Goal: Task Accomplishment & Management: Use online tool/utility

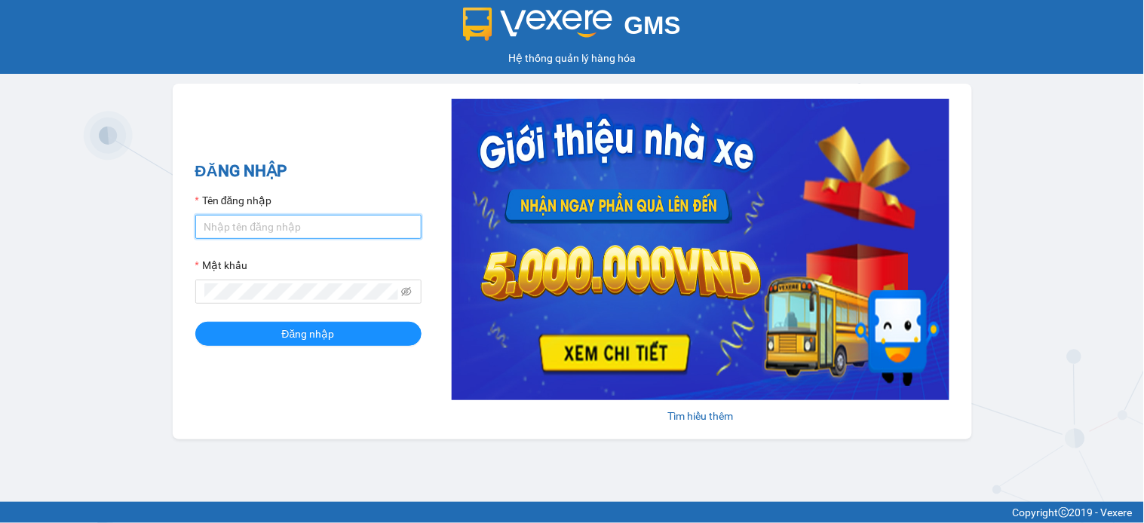
click at [291, 227] on input "Tên đăng nhập" at bounding box center [308, 227] width 226 height 24
type input "namthhhhn.saoviet"
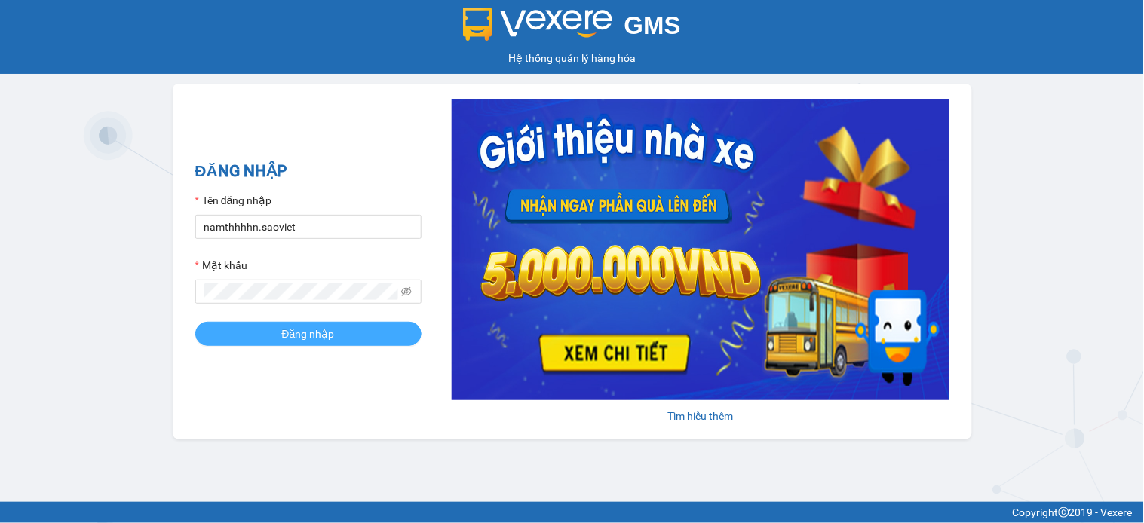
click at [311, 332] on span "Đăng nhập" at bounding box center [308, 334] width 53 height 17
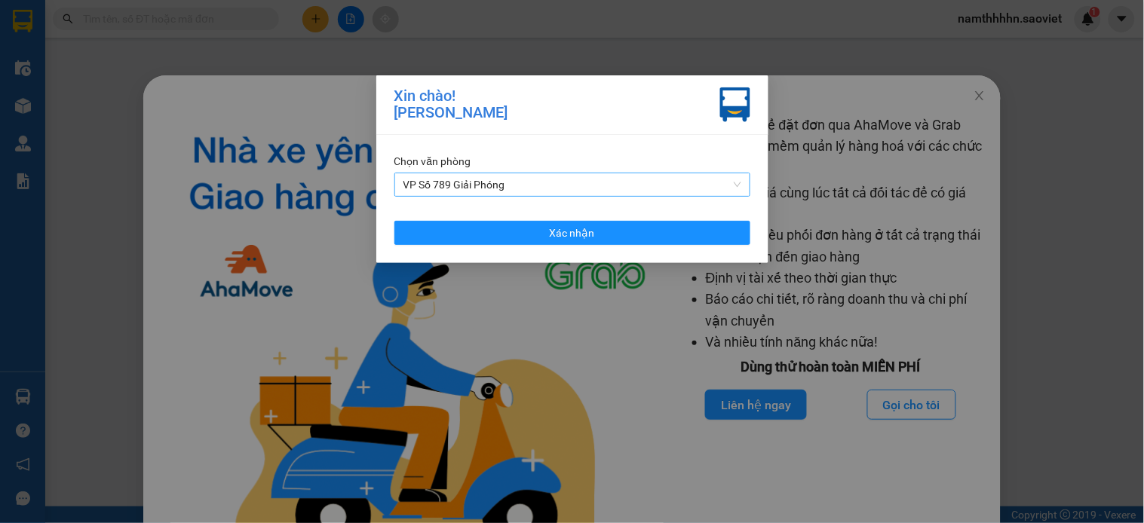
click at [525, 189] on span "VP Số 789 Giải Phóng" at bounding box center [572, 184] width 338 height 23
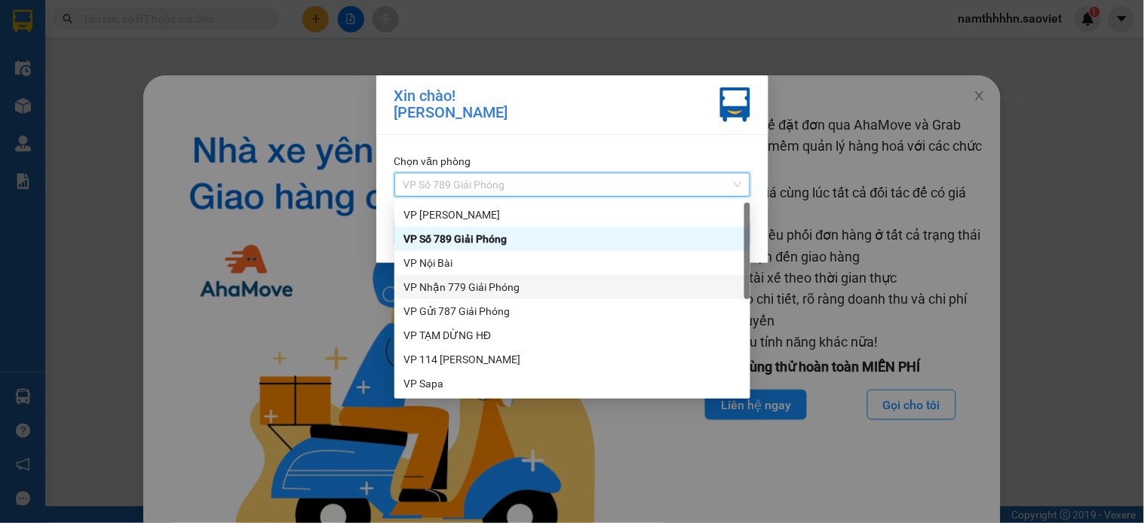
click at [491, 287] on div "VP Nhận 779 Giải Phóng" at bounding box center [572, 287] width 338 height 17
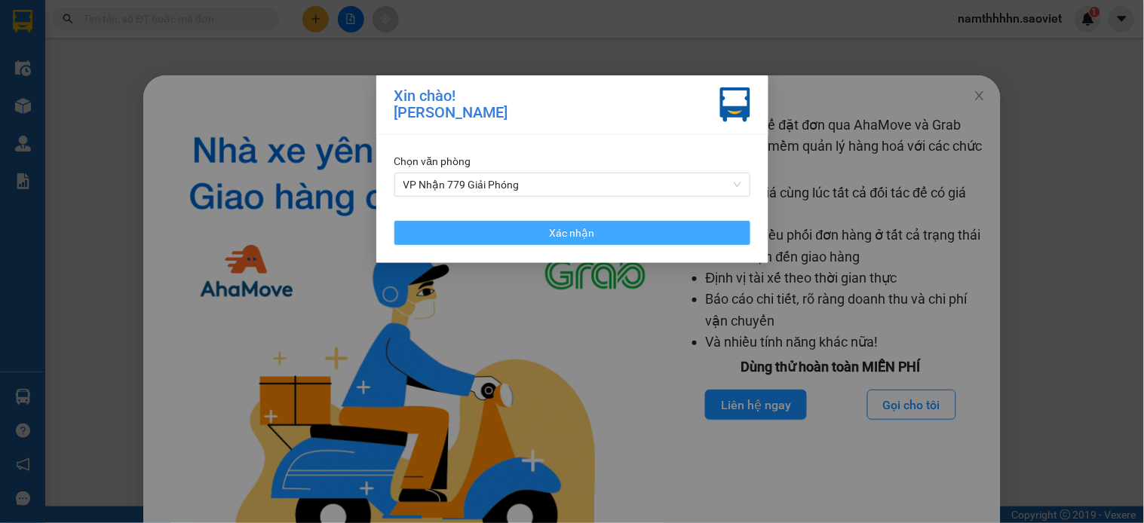
click at [516, 228] on button "Xác nhận" at bounding box center [572, 233] width 356 height 24
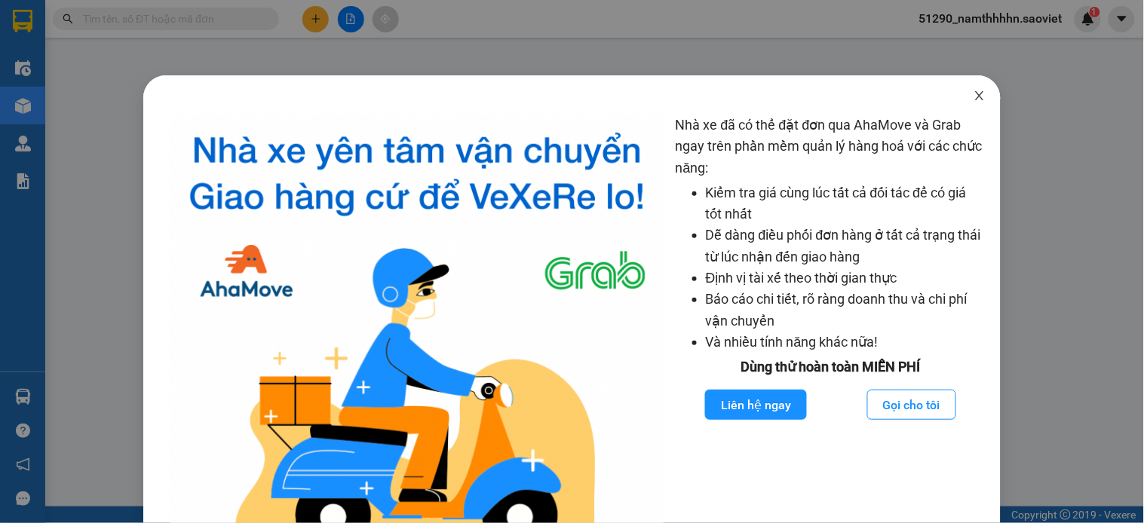
click at [973, 98] on icon "close" at bounding box center [979, 96] width 12 height 12
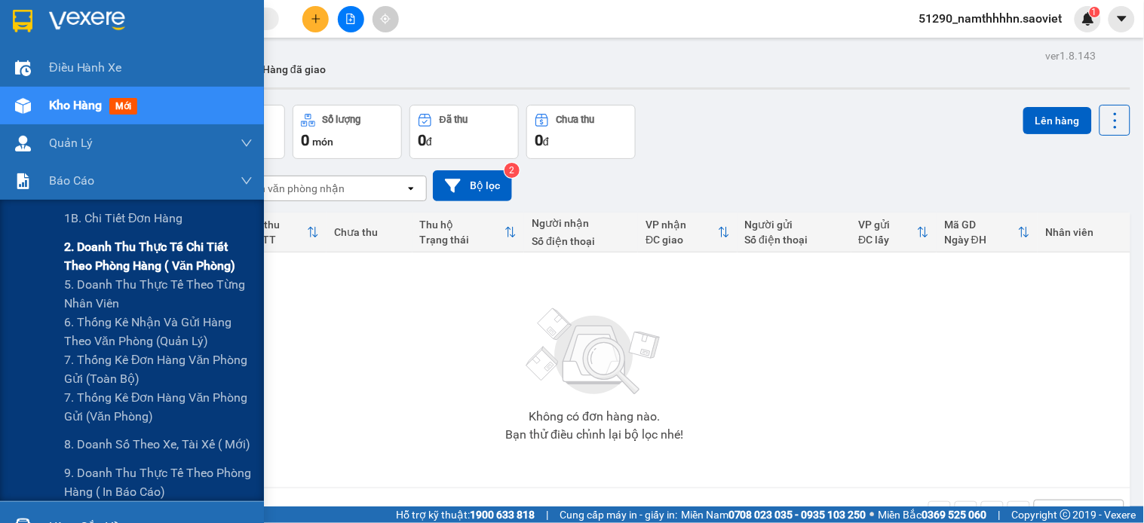
click at [141, 245] on span "2. Doanh thu thực tế chi tiết theo phòng hàng ( văn phòng)" at bounding box center [158, 256] width 188 height 38
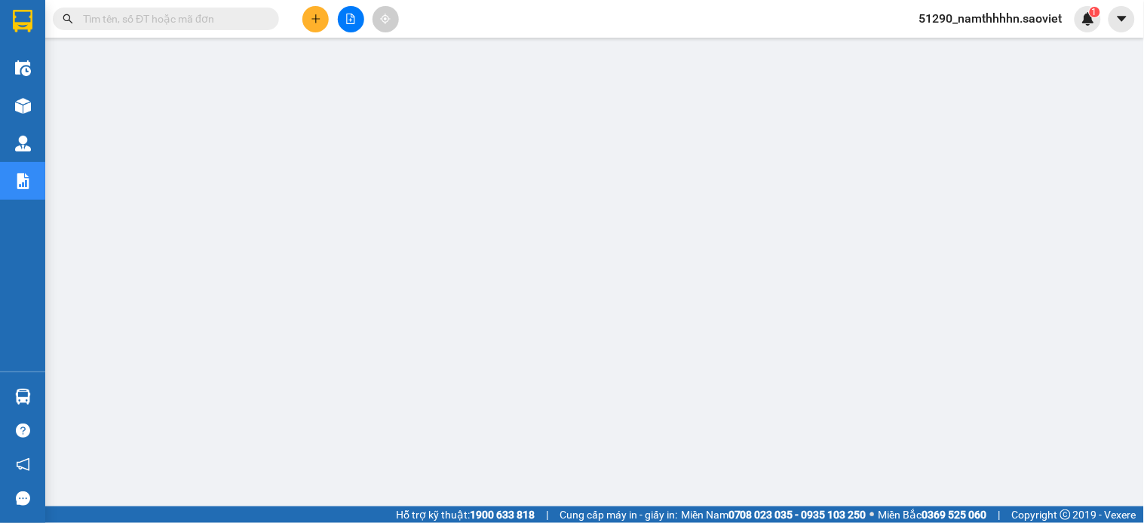
scroll to position [78, 0]
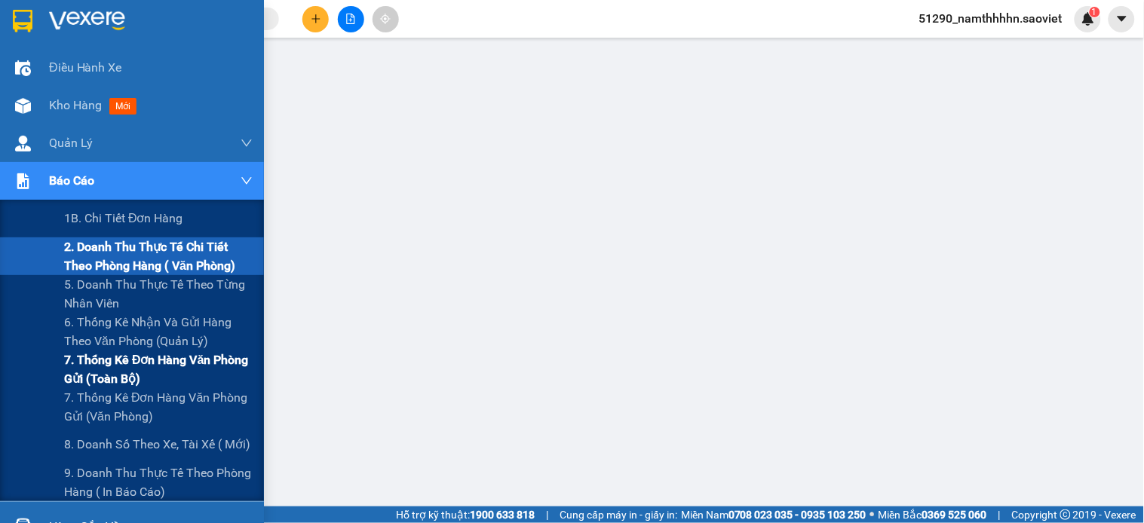
click at [93, 366] on span "7. Thống kê đơn hàng văn phòng gửi (toàn bộ)" at bounding box center [158, 370] width 188 height 38
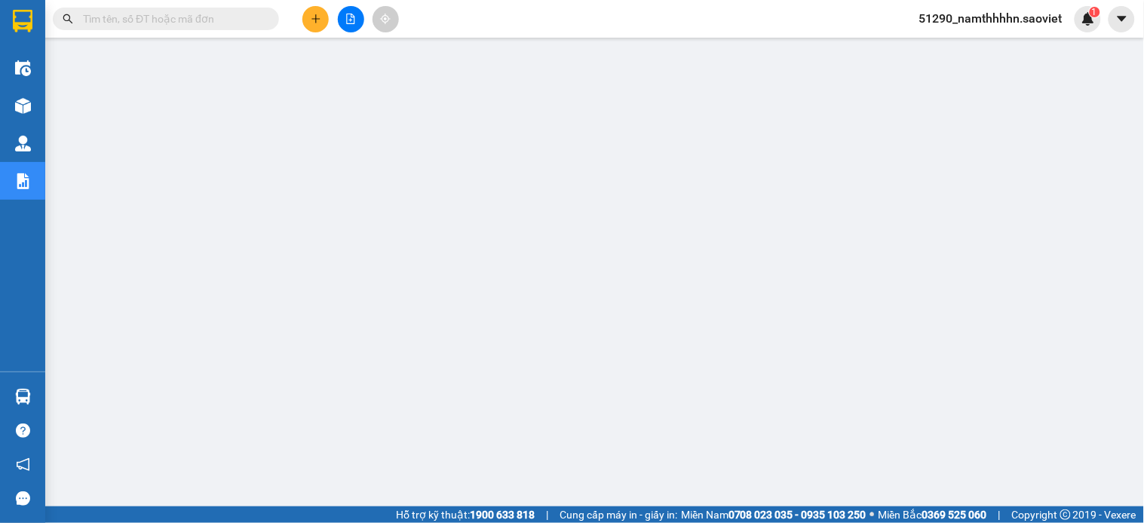
scroll to position [118, 0]
click at [351, 18] on icon "file-add" at bounding box center [350, 19] width 11 height 11
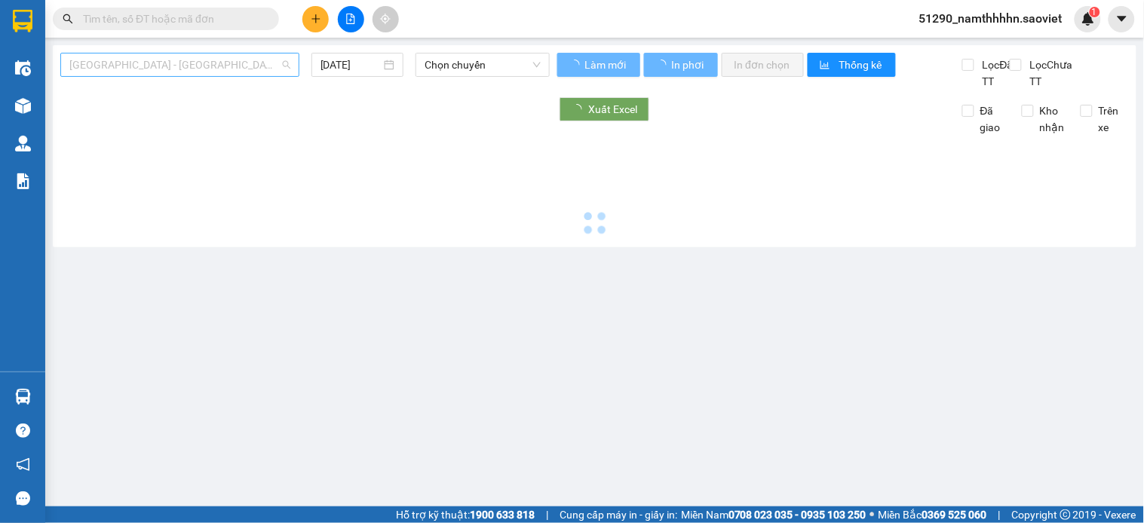
click at [157, 66] on span "Hà Nội - Lào Cai (Cabin)" at bounding box center [179, 65] width 221 height 23
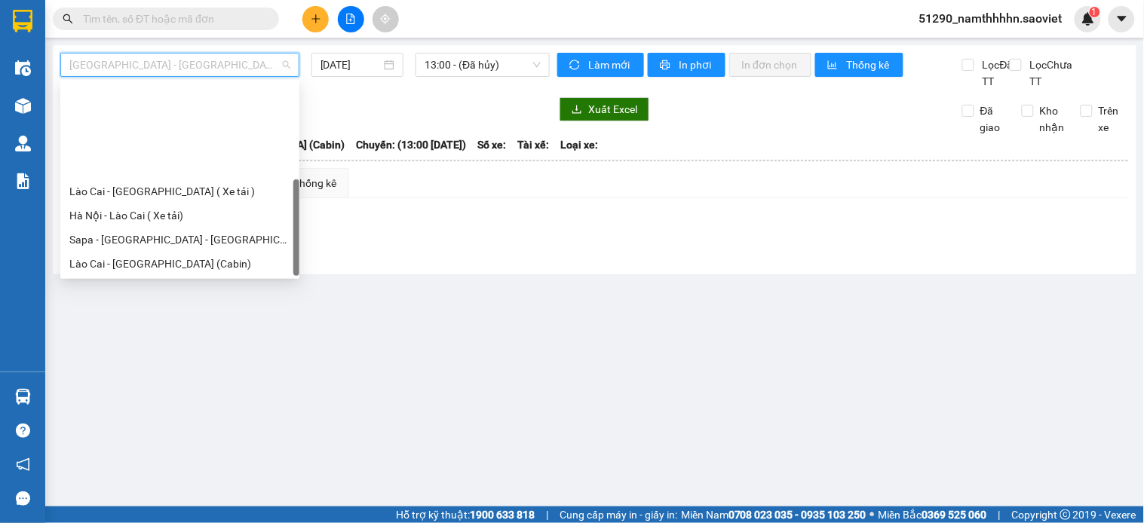
scroll to position [121, 0]
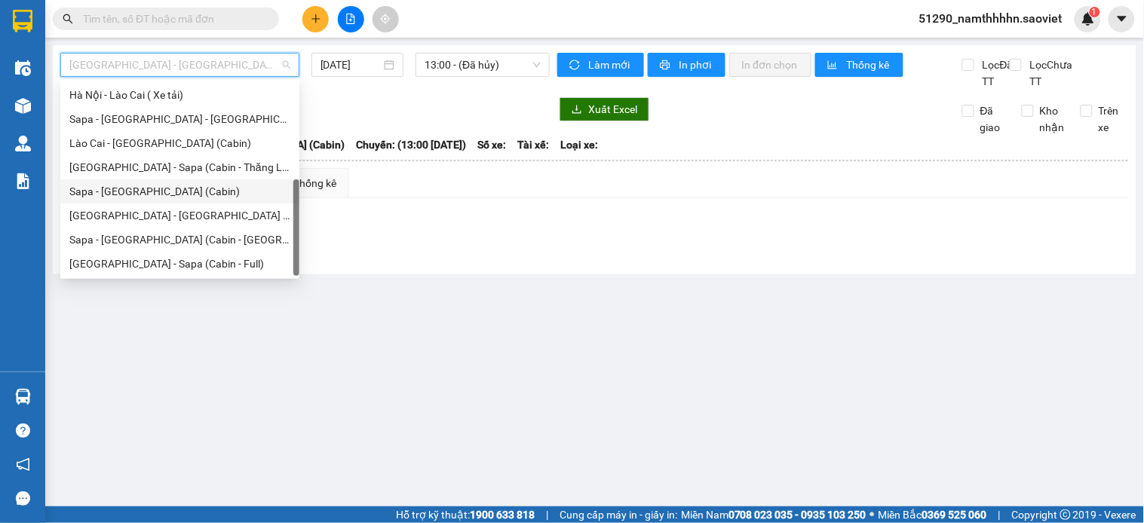
click at [139, 193] on div "Sapa - Hà Nội (Cabin)" at bounding box center [179, 191] width 221 height 17
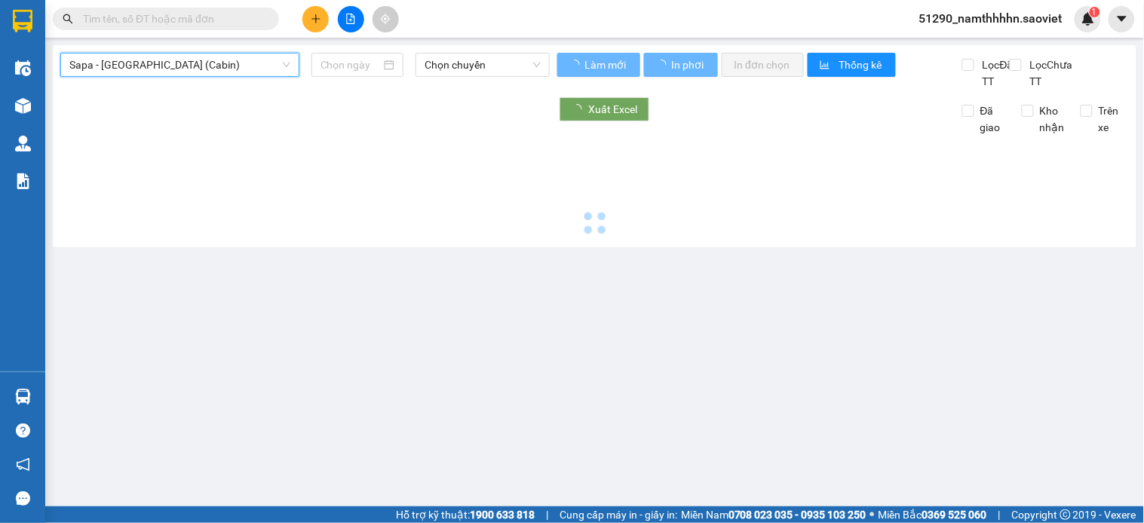
type input "11/09/2025"
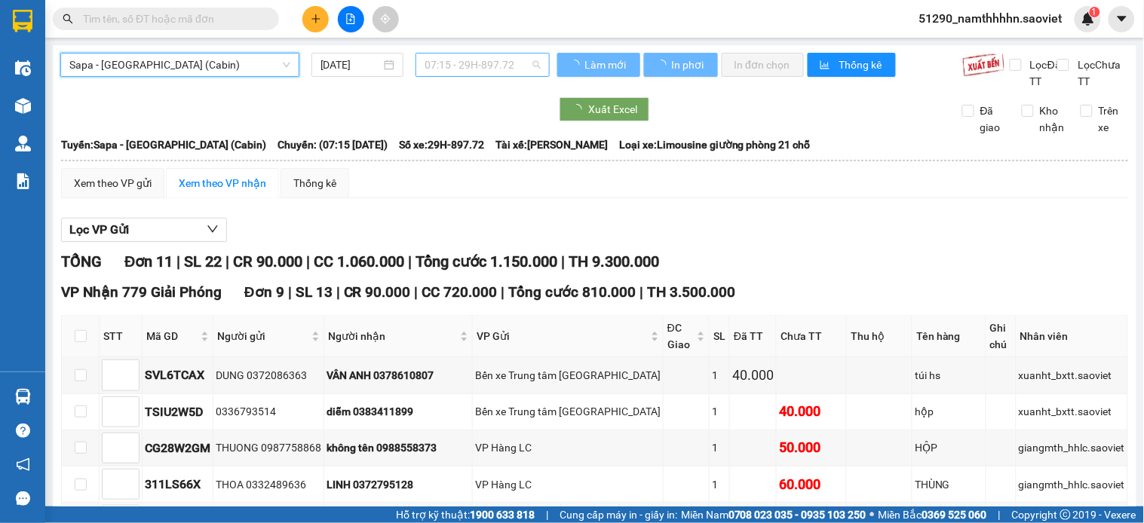
click at [520, 54] on span "07:15 - 29H-897.72" at bounding box center [482, 65] width 116 height 23
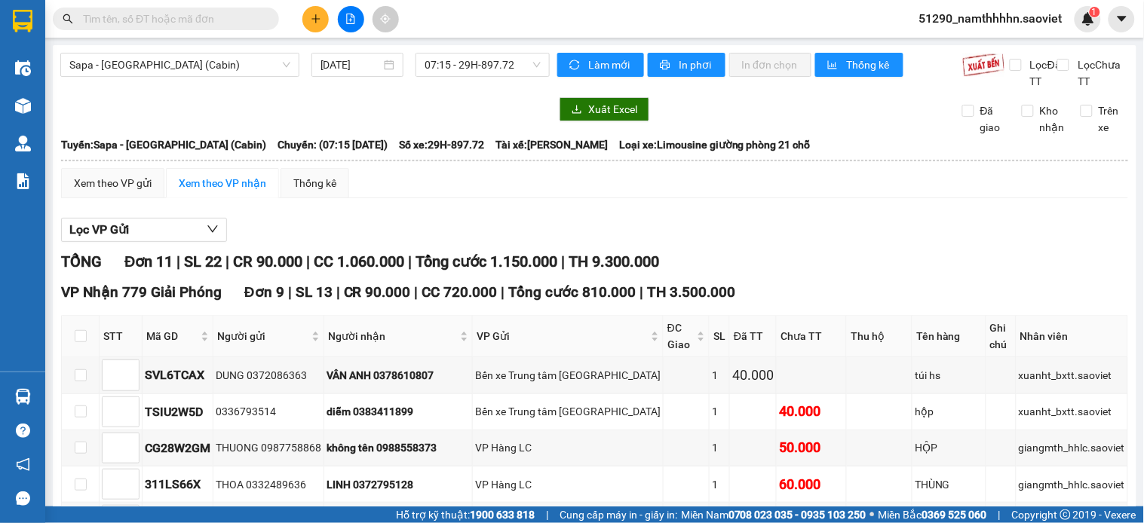
click at [784, 198] on div "Xem theo VP gửi Xem theo VP nhận Thống kê" at bounding box center [594, 183] width 1067 height 30
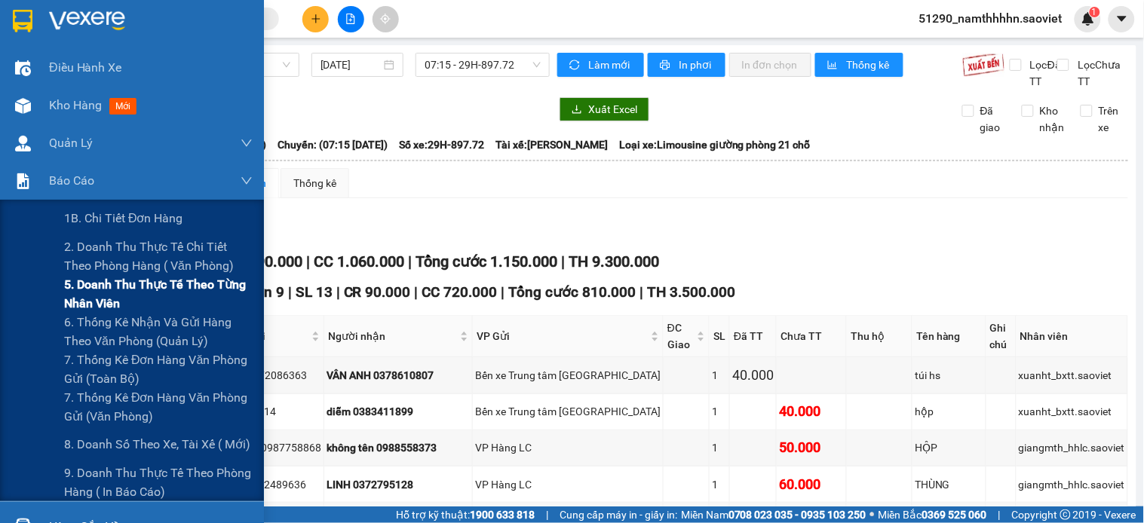
click at [133, 295] on span "5. Doanh thu thực tế theo từng nhân viên" at bounding box center [158, 294] width 188 height 38
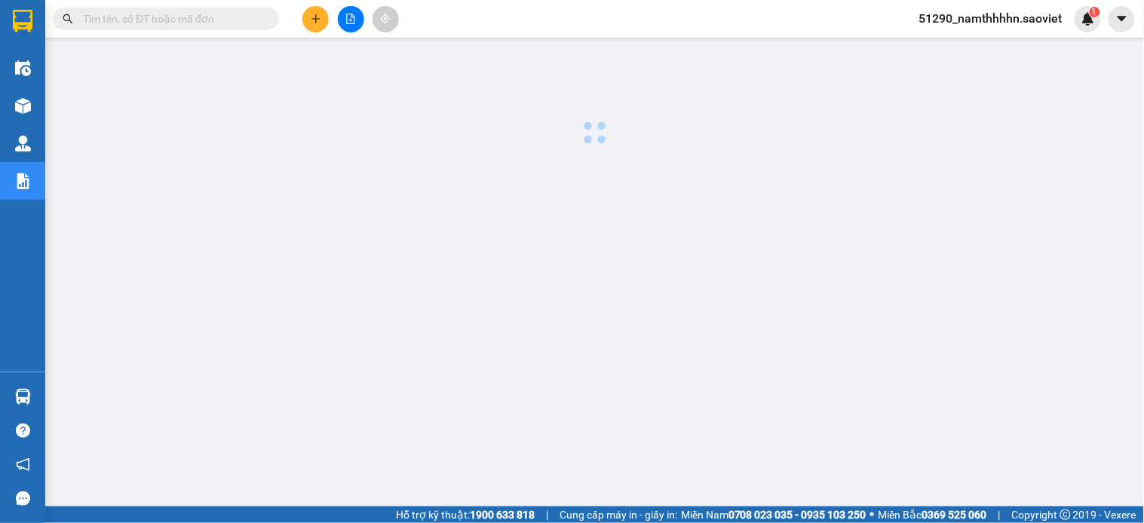
click at [1095, 426] on div at bounding box center [594, 384] width 1083 height 678
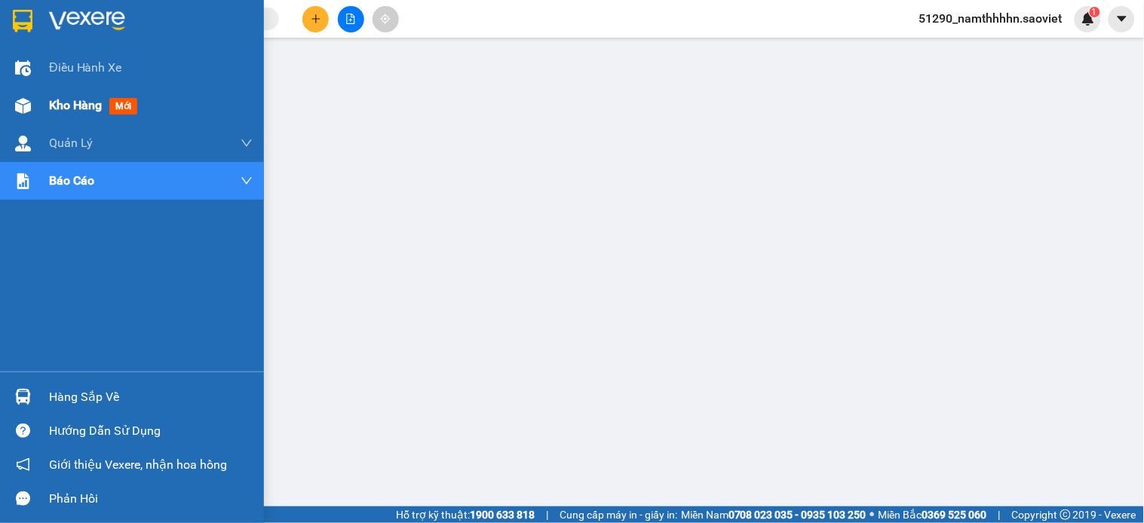
click at [90, 98] on span "Kho hàng" at bounding box center [75, 105] width 53 height 14
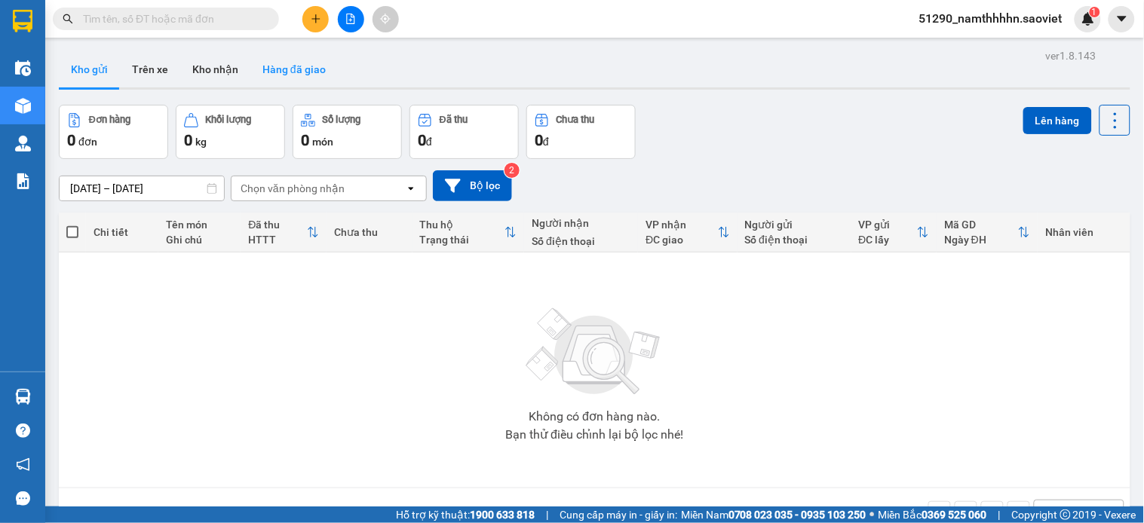
click at [292, 84] on button "Hàng đã giao" at bounding box center [293, 69] width 87 height 36
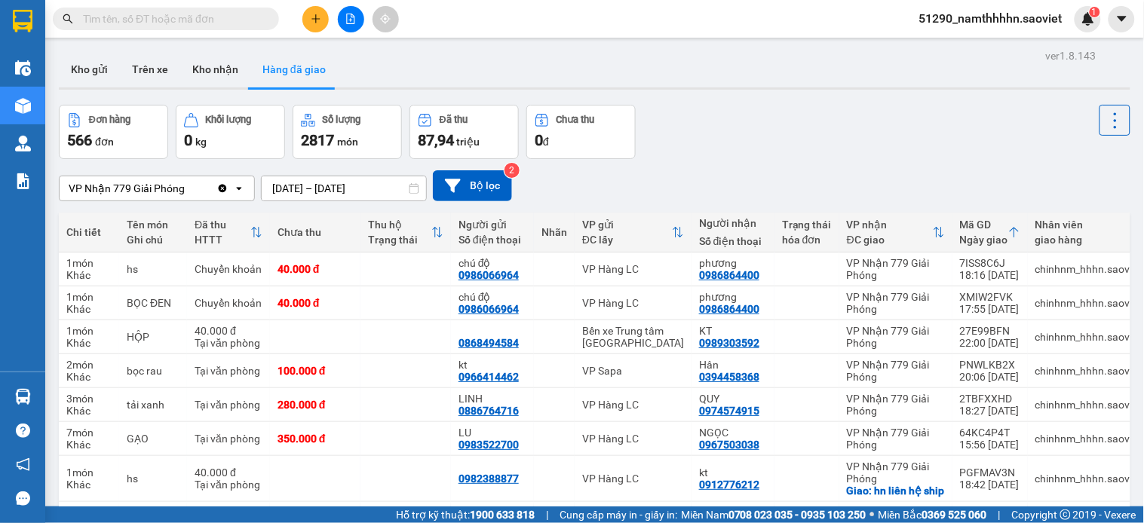
click at [380, 192] on input "09/09/2025 – 11/09/2025" at bounding box center [344, 188] width 164 height 24
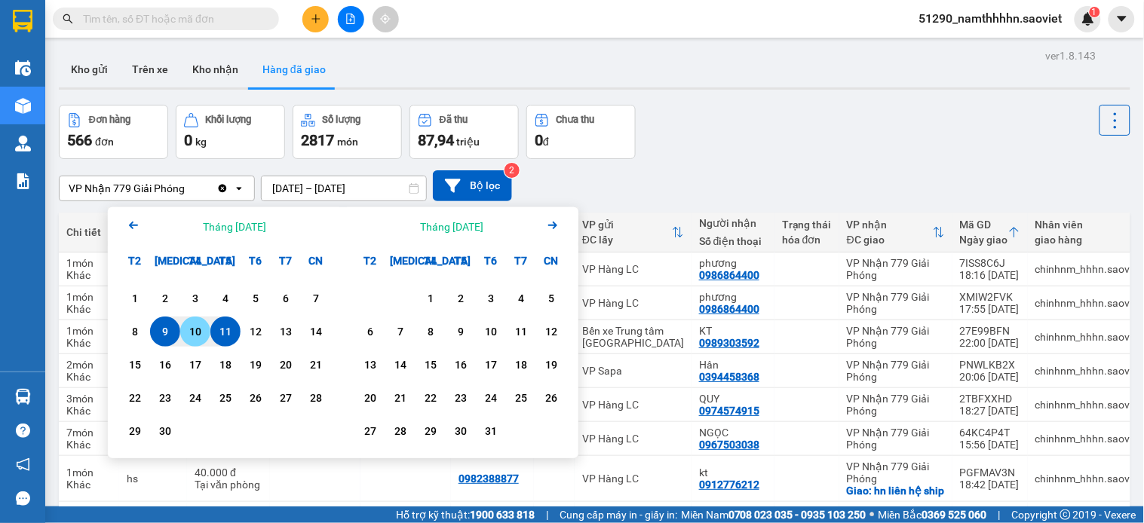
click at [209, 328] on div "10" at bounding box center [195, 332] width 30 height 30
click at [208, 326] on div "10" at bounding box center [195, 332] width 30 height 30
type input "10/09/2025 – 10/09/2025"
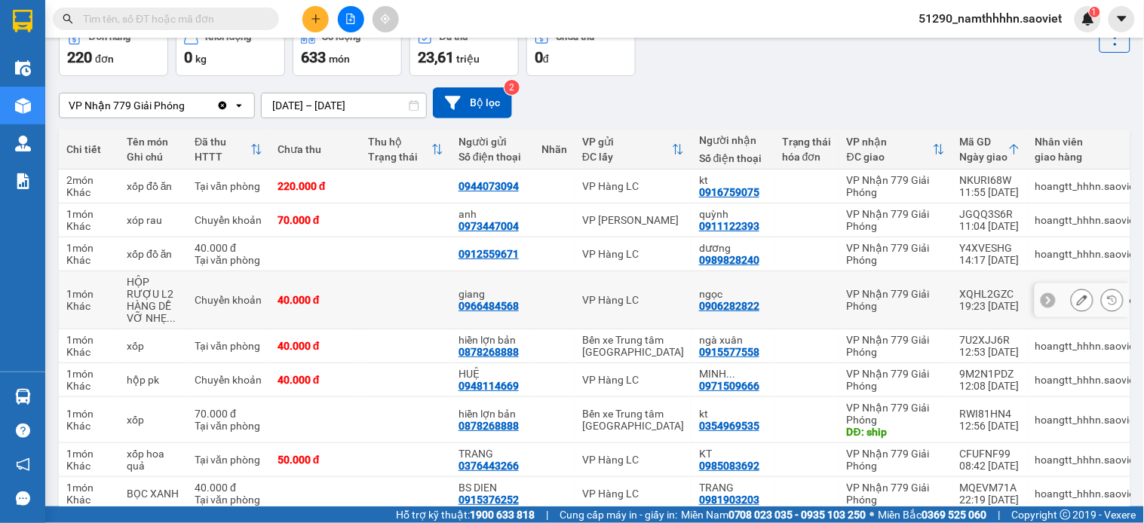
scroll to position [84, 0]
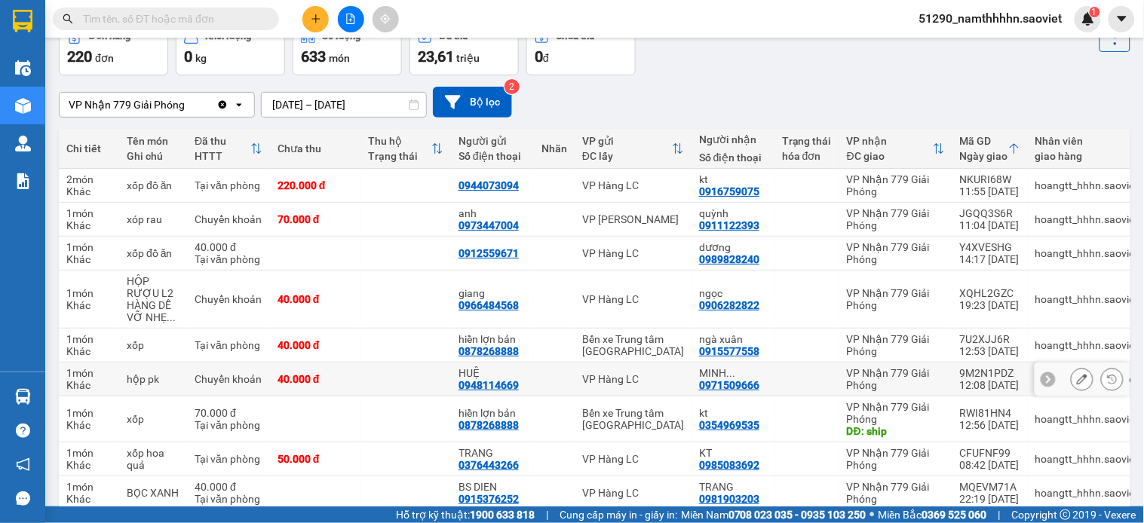
drag, startPoint x: 761, startPoint y: 496, endPoint x: 427, endPoint y: 387, distance: 352.1
click at [427, 387] on td at bounding box center [405, 380] width 90 height 34
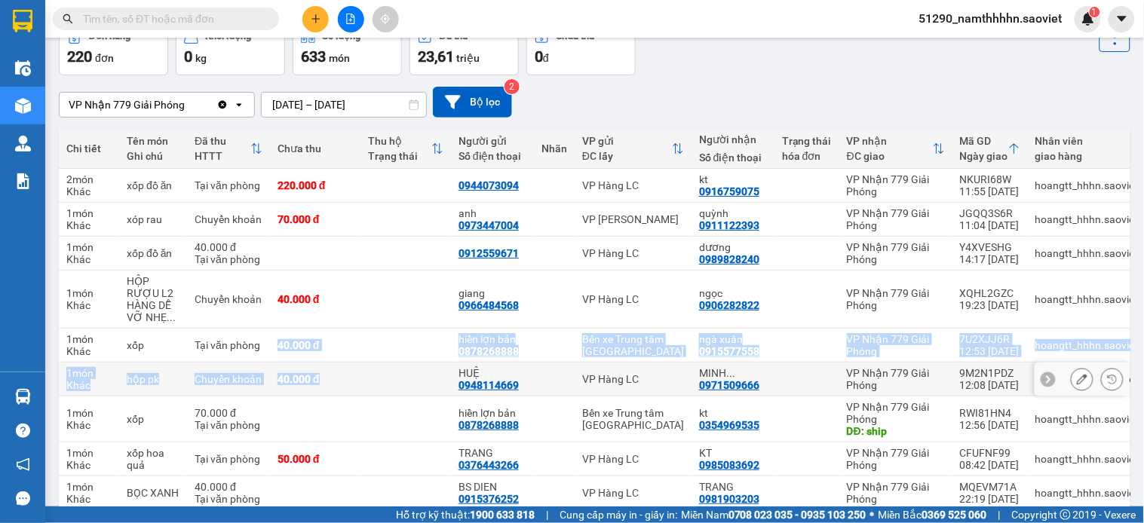
drag, startPoint x: 280, startPoint y: 360, endPoint x: 357, endPoint y: 374, distance: 78.8
click at [357, 374] on tbody "2 món Khác xốp đồ ăn Tại văn phòng 220.000 đ 0944073094 VP Hàng LC kt 091675907…" at bounding box center [659, 362] width 1201 height 387
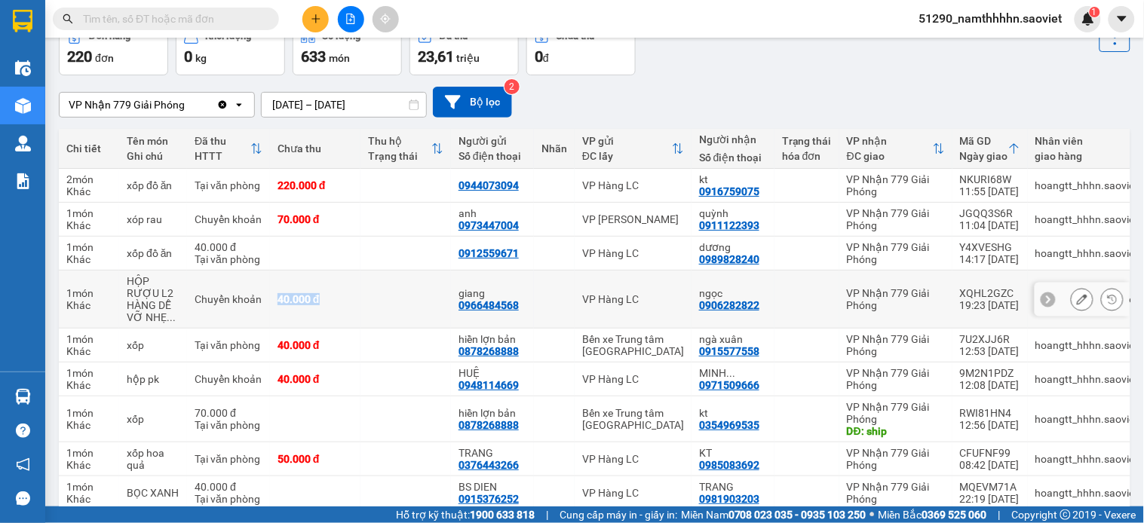
drag, startPoint x: 277, startPoint y: 289, endPoint x: 357, endPoint y: 304, distance: 81.2
click at [357, 304] on td "40.000 đ" at bounding box center [315, 300] width 90 height 58
drag, startPoint x: 299, startPoint y: 217, endPoint x: 409, endPoint y: 230, distance: 111.5
click at [409, 230] on tr "1 món Khác xóp rau Chuyển khoản 70.000 đ anh 0973447004 VP Bảo Hà quỳnh 0911122…" at bounding box center [659, 220] width 1201 height 34
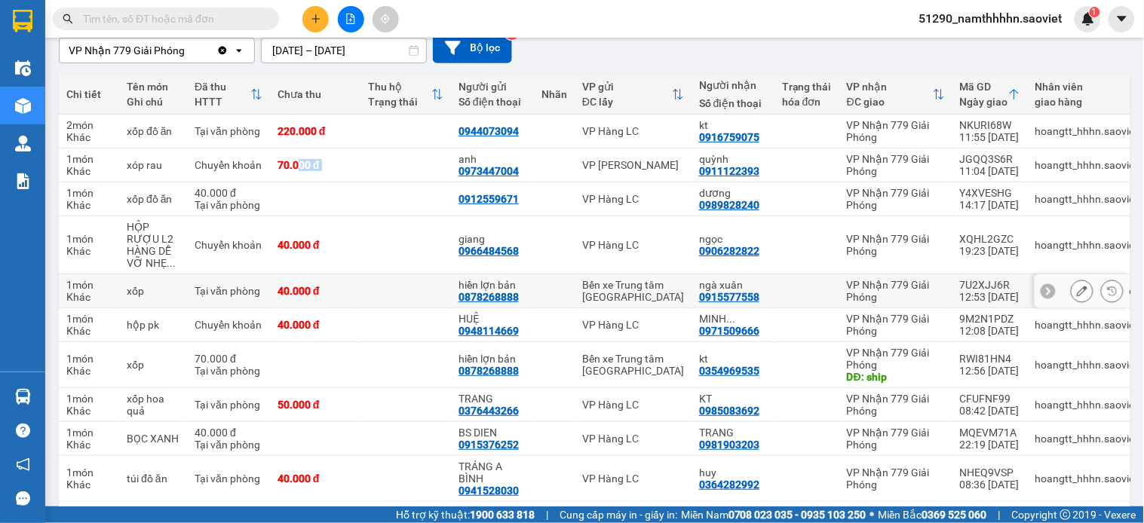
scroll to position [167, 0]
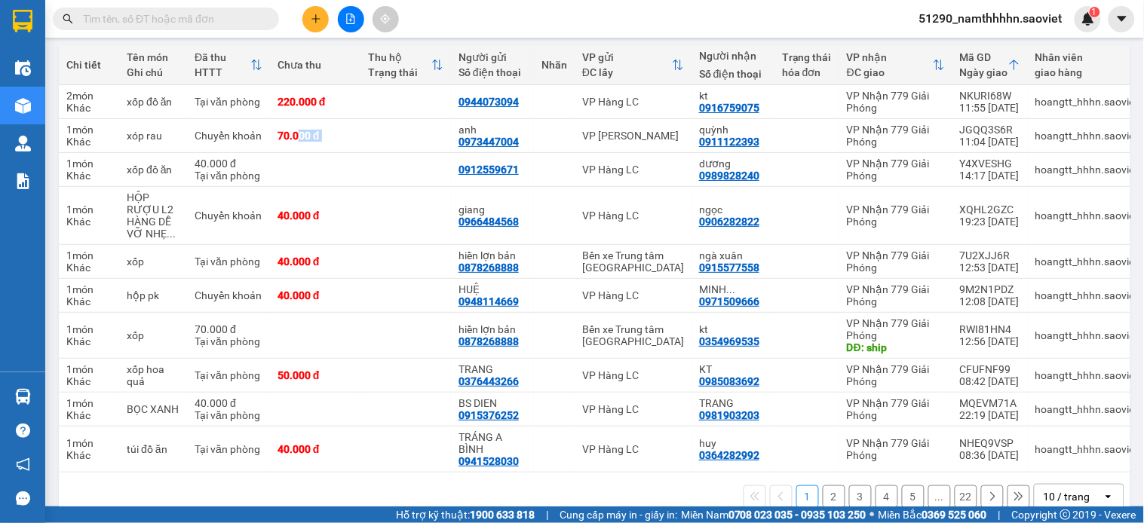
click at [822, 503] on button "2" at bounding box center [833, 496] width 23 height 23
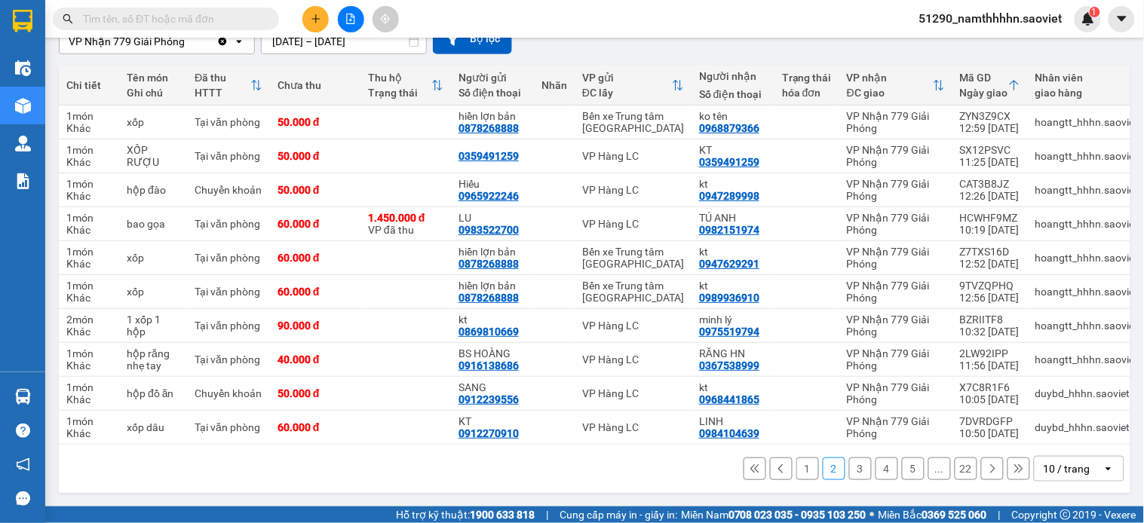
scroll to position [154, 0]
drag, startPoint x: 268, startPoint y: 194, endPoint x: 320, endPoint y: 198, distance: 52.2
click at [320, 198] on tr "1 món Khác hộp đào Chuyển khoản 50.000 đ Hiếu 0965922246 VP Hàng LC kt 09472899…" at bounding box center [659, 190] width 1201 height 34
drag, startPoint x: 307, startPoint y: 370, endPoint x: 390, endPoint y: 370, distance: 83.7
click at [390, 377] on tr "1 món Khác hộp đồ ăn Chuyển khoản 50.000 đ SANG 0912239556 VP Hàng LC kt 096844…" at bounding box center [659, 394] width 1201 height 34
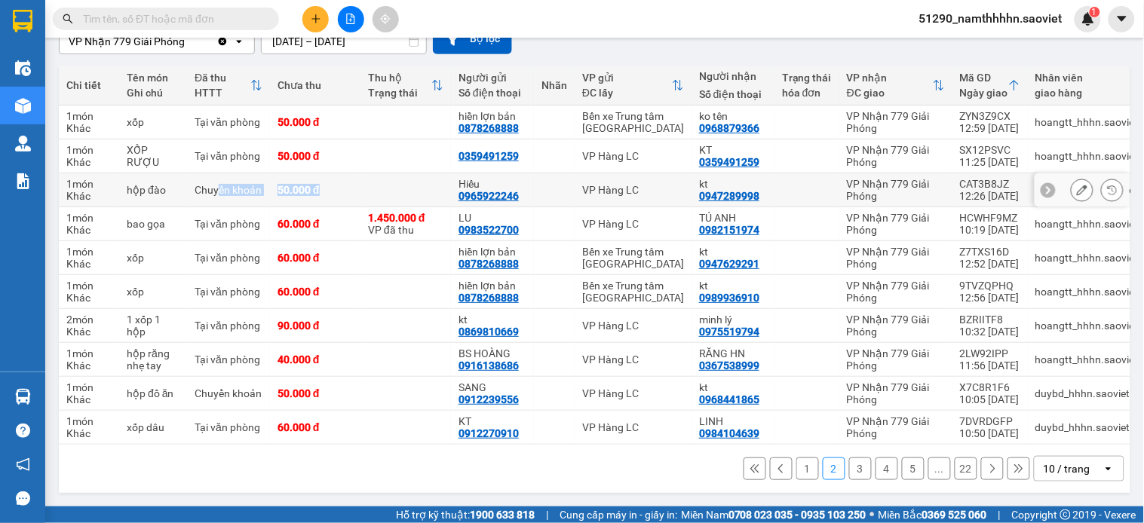
drag, startPoint x: 216, startPoint y: 177, endPoint x: 332, endPoint y: 182, distance: 116.2
click at [332, 182] on tr "1 món Khác hộp đào Chuyển khoản 50.000 đ Hiếu 0965922246 VP Hàng LC kt 09472899…" at bounding box center [659, 190] width 1201 height 34
click at [796, 472] on button "1" at bounding box center [807, 469] width 23 height 23
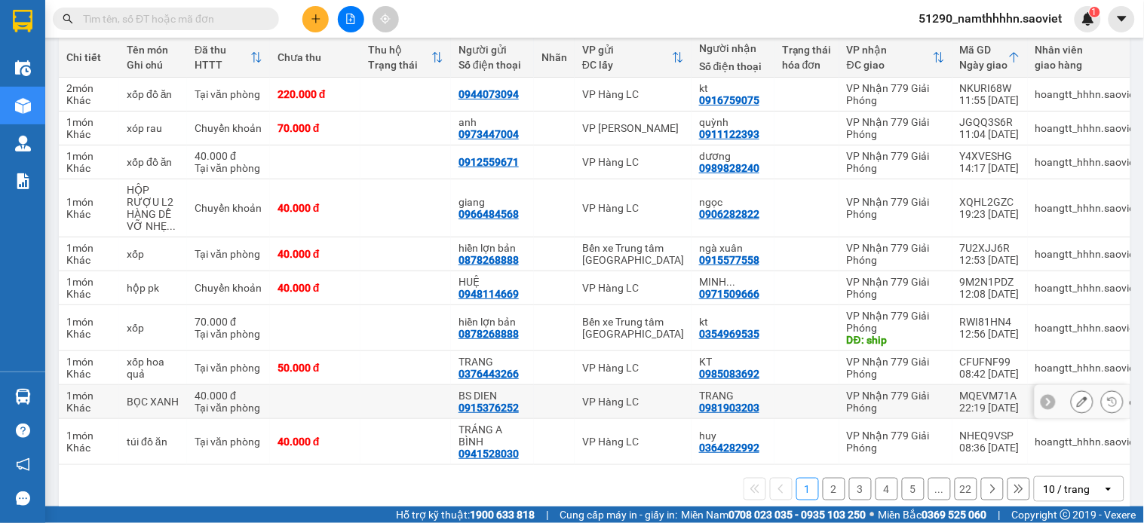
scroll to position [201, 0]
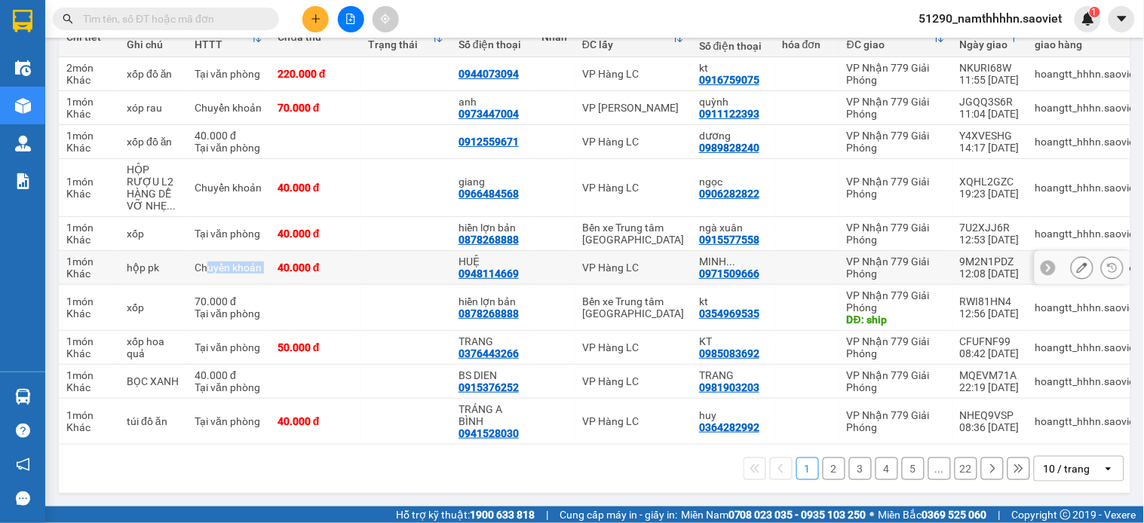
drag, startPoint x: 204, startPoint y: 266, endPoint x: 274, endPoint y: 269, distance: 70.2
click at [274, 269] on tr "1 món Khác hộp pk Chuyển khoản 40.000 đ HUỆ 0948114669 VP Hàng LC MINH ... 0971…" at bounding box center [659, 268] width 1201 height 34
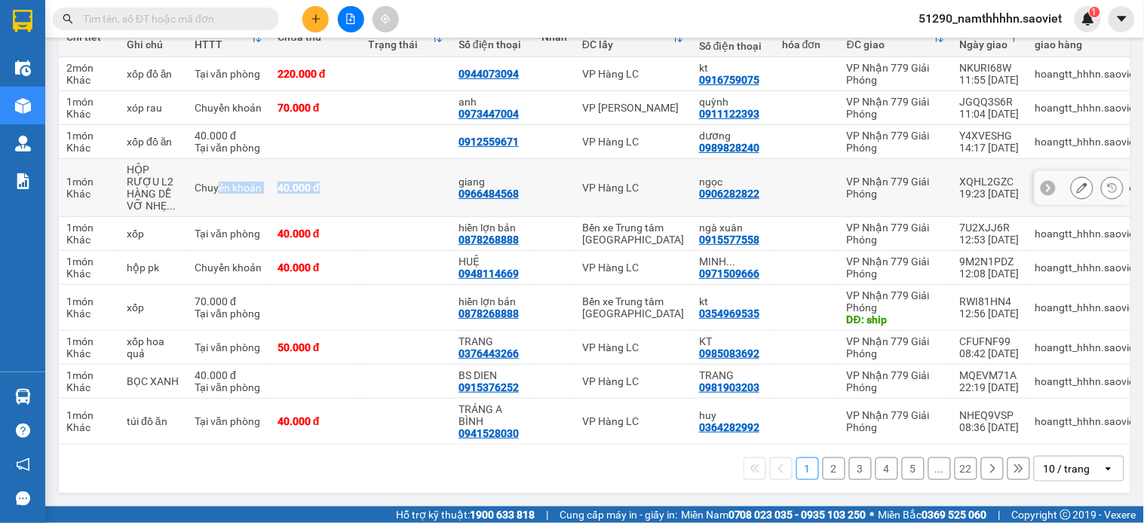
drag, startPoint x: 341, startPoint y: 197, endPoint x: 351, endPoint y: 202, distance: 10.8
click at [351, 202] on tr "1 món Khác HỘP RƯỢU L2 HÀNG DỄ VỠ NHẸ ... Chuyển khoản 40.000 đ giang 096648456…" at bounding box center [659, 188] width 1201 height 58
click at [824, 473] on button "2" at bounding box center [833, 469] width 23 height 23
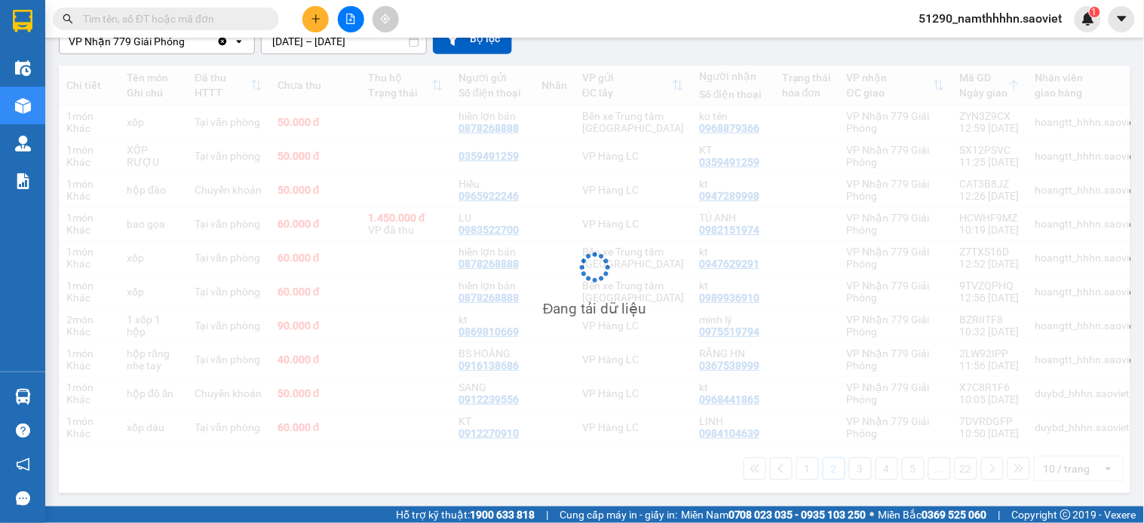
scroll to position [154, 0]
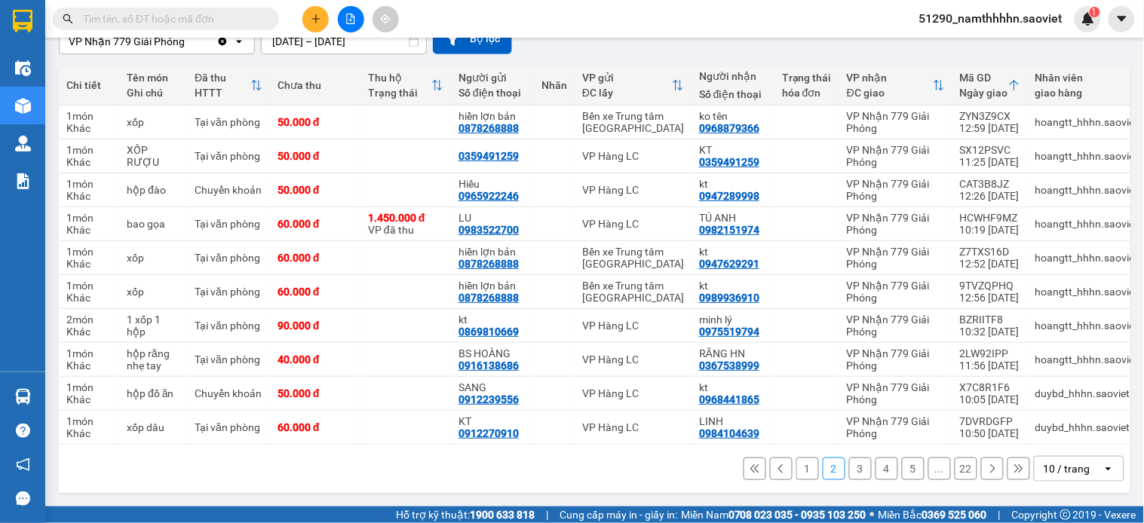
click at [849, 470] on button "3" at bounding box center [860, 469] width 23 height 23
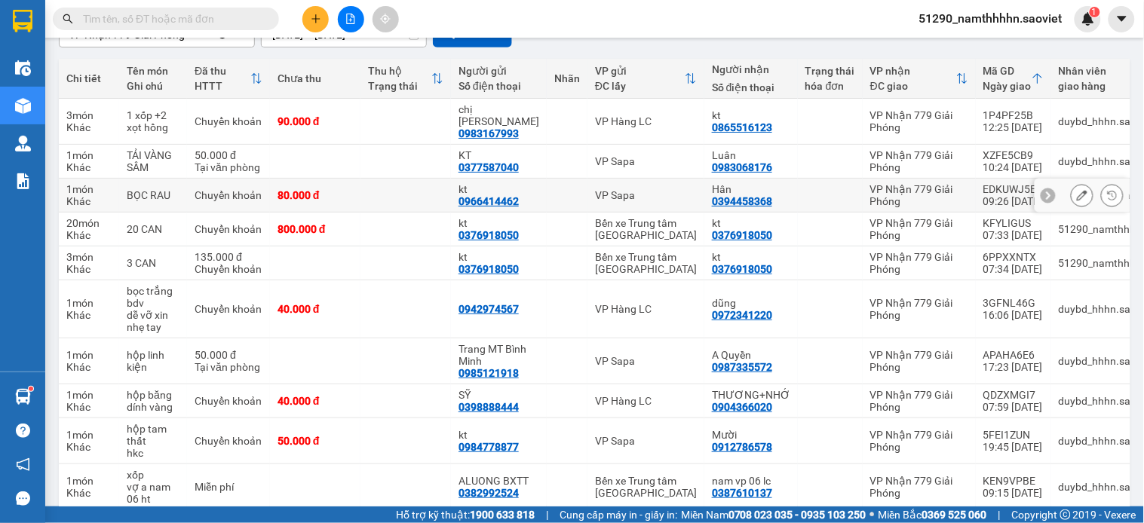
scroll to position [214, 0]
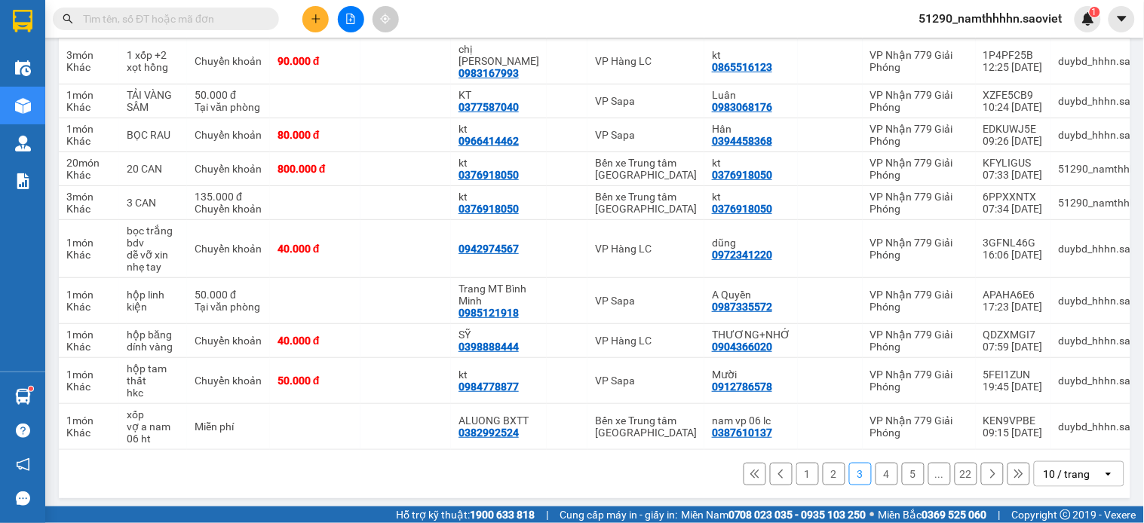
click at [339, 26] on button at bounding box center [351, 19] width 26 height 26
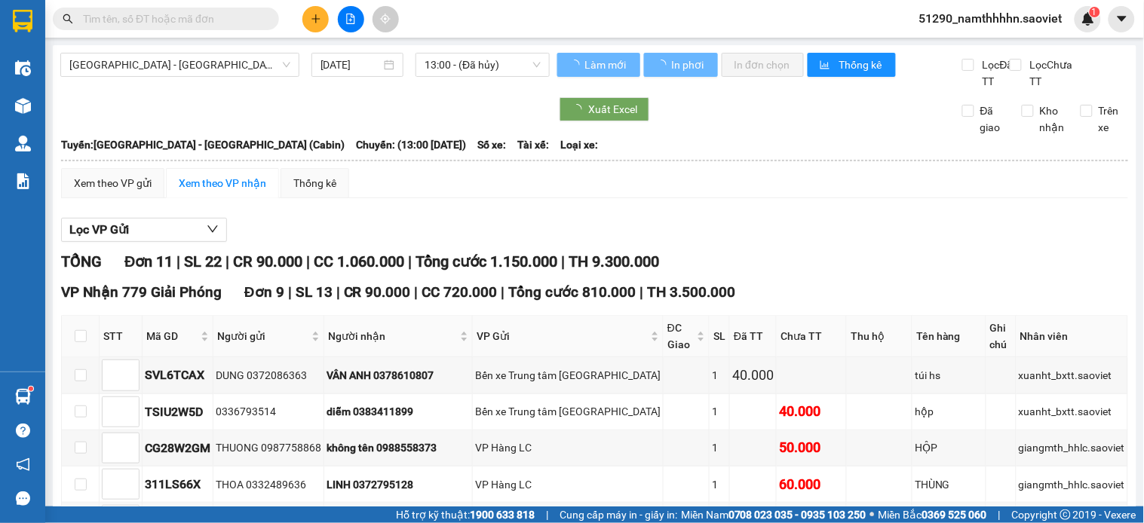
click at [202, 46] on div "Hà Nội - Lào Cai (Cabin) 11/09/2025 13:00 - (Đã hủy) Làm mới In phơi In đơn chọ…" at bounding box center [594, 494] width 1083 height 899
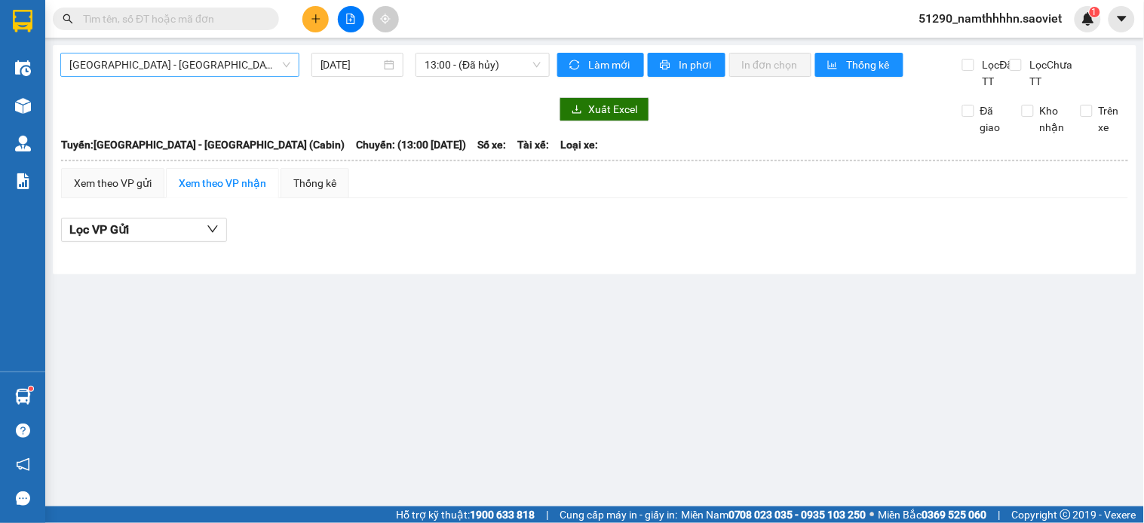
click at [197, 72] on span "Hà Nội - Lào Cai (Cabin)" at bounding box center [179, 65] width 221 height 23
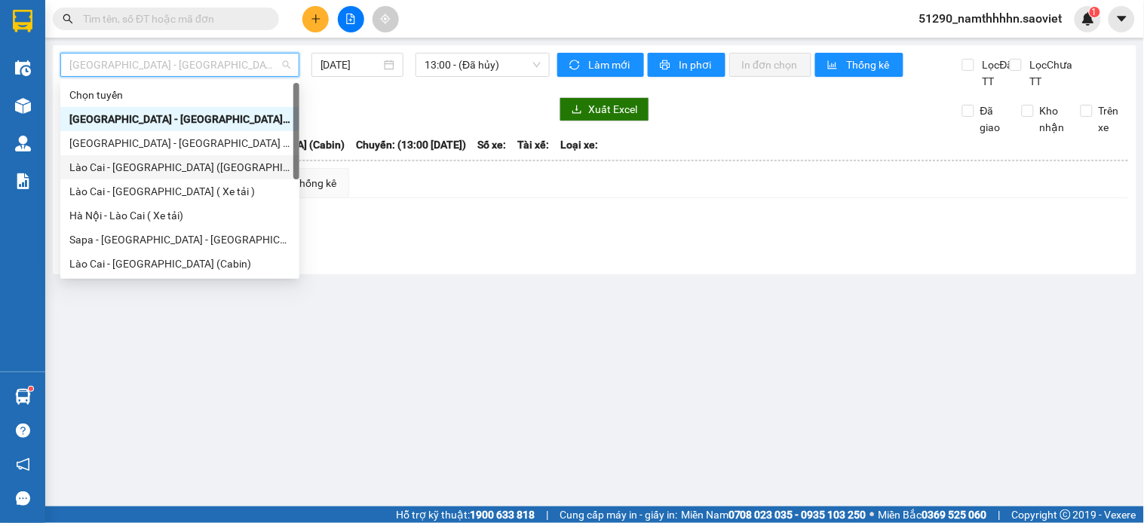
scroll to position [121, 0]
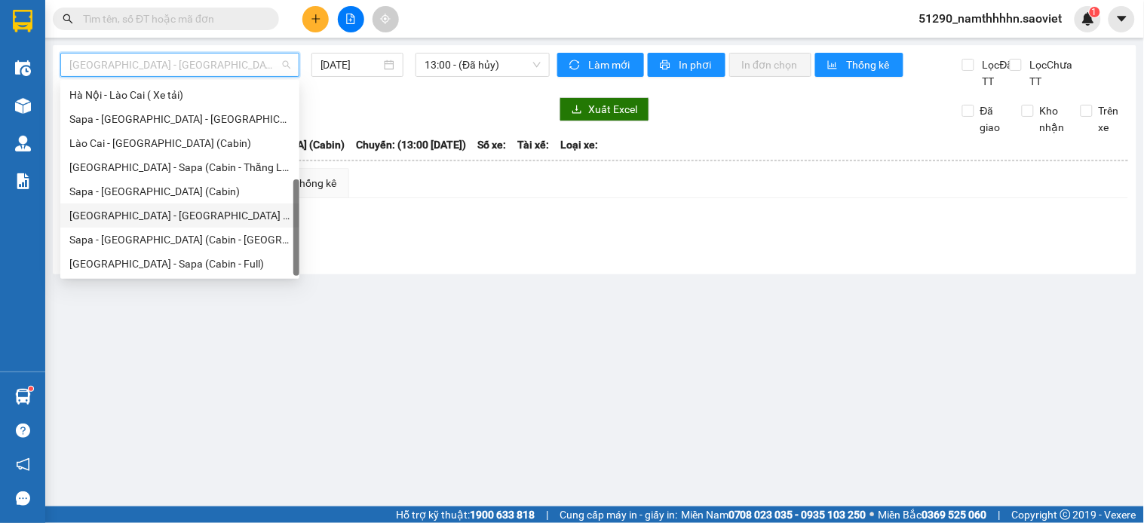
click at [146, 204] on div "Hà Nội - Lào Cai - Sapa (Giường)" at bounding box center [179, 216] width 239 height 24
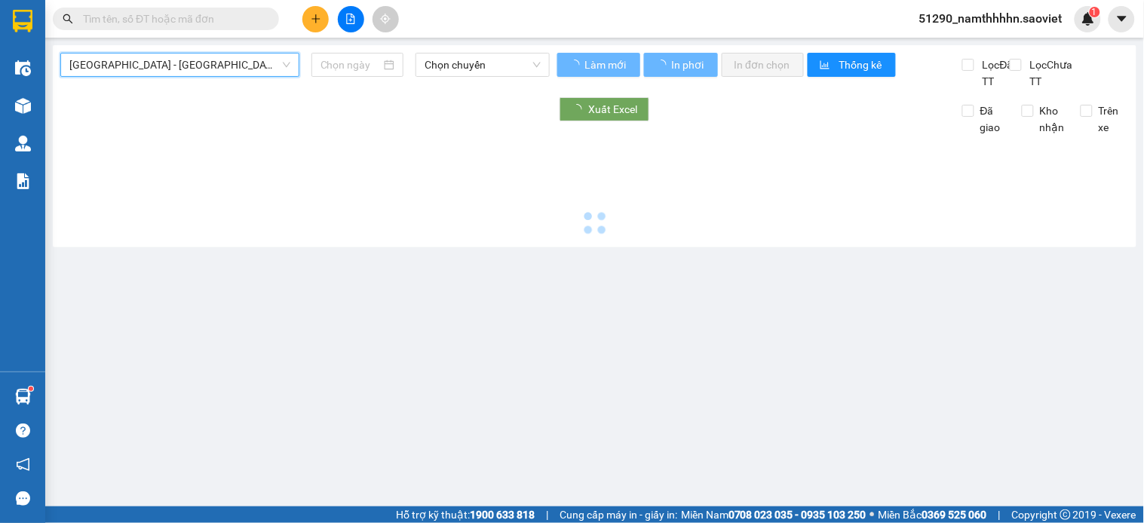
type input "11/09/2025"
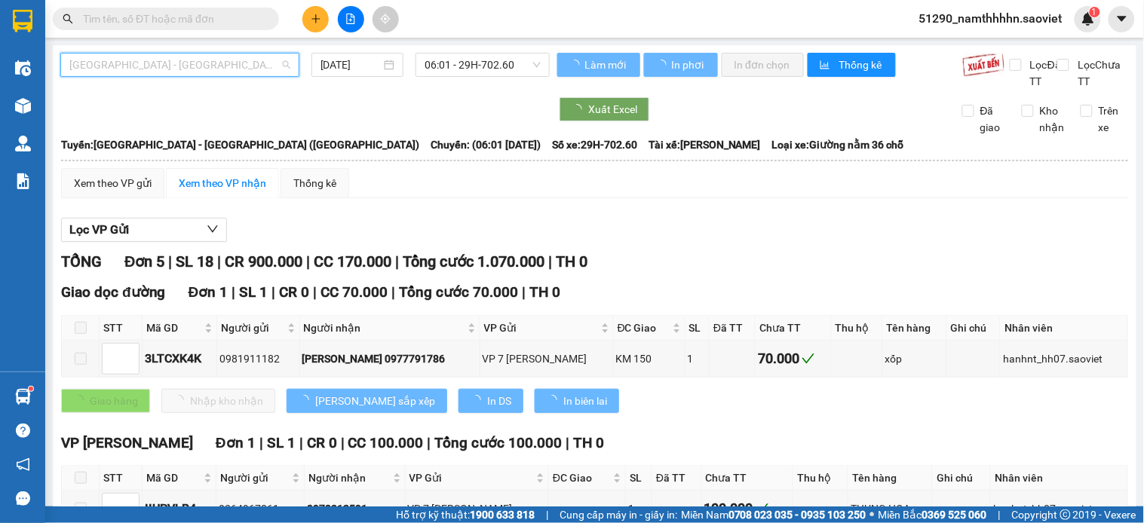
click at [163, 60] on span "Hà Nội - Lào Cai - Sapa (Giường)" at bounding box center [179, 65] width 221 height 23
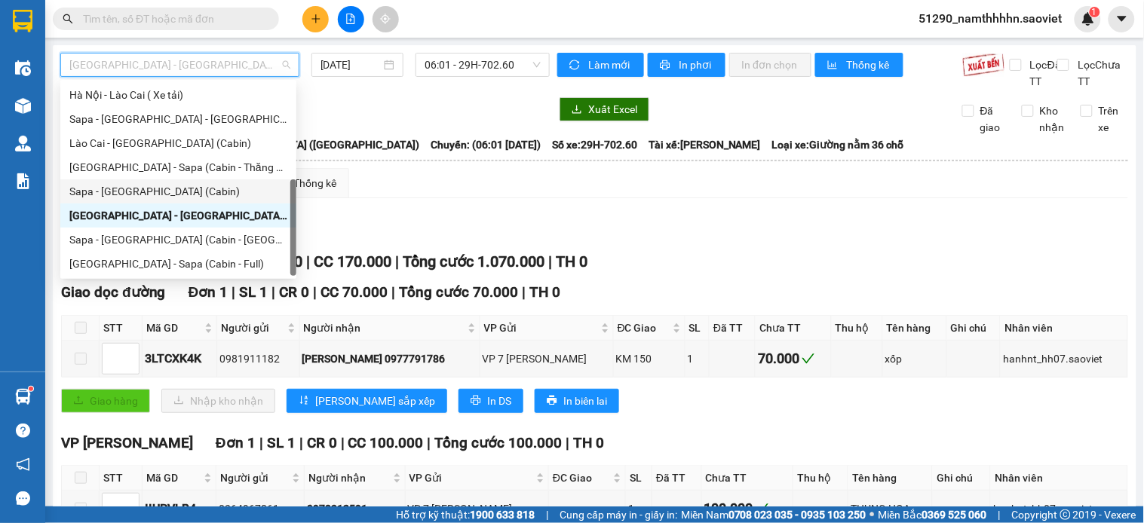
click at [155, 196] on div "Sapa - Hà Nội (Cabin)" at bounding box center [178, 191] width 218 height 17
type input "11/09/2025"
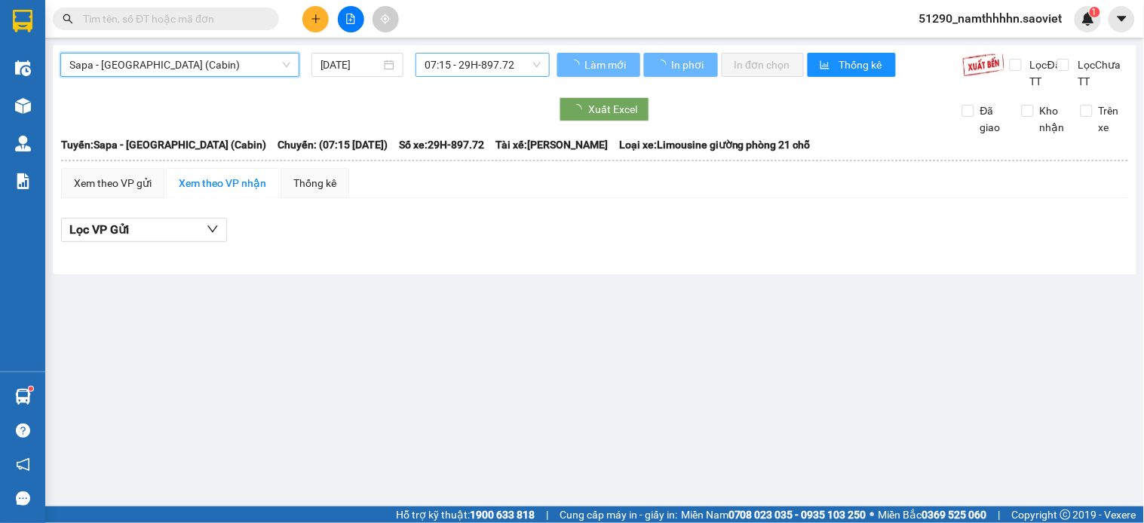
click at [516, 55] on span "07:15 - 29H-897.72" at bounding box center [482, 65] width 116 height 23
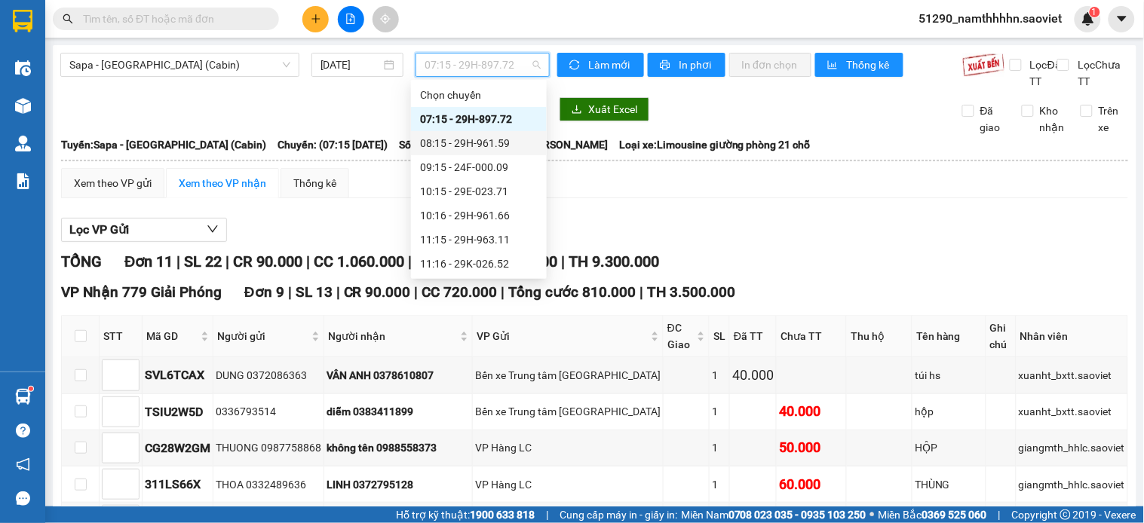
click at [711, 186] on div "Xem theo VP gửi Xem theo VP nhận Thống kê" at bounding box center [594, 183] width 1067 height 30
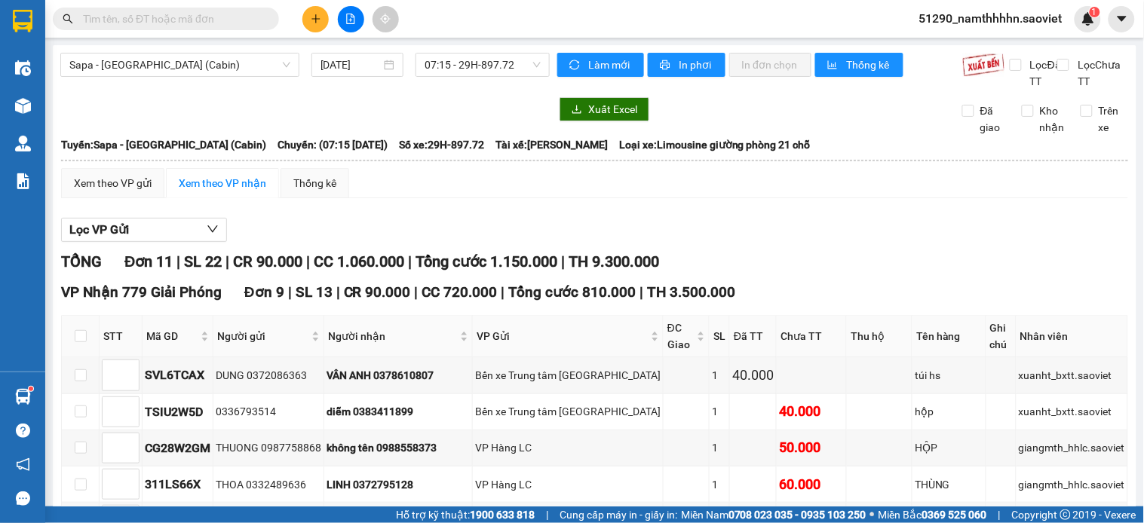
click at [471, 51] on div "Sapa - Hà Nội (Cabin) 11/09/2025 07:15 - 29H-897.72 Làm mới In phơi In đơn chọn…" at bounding box center [594, 494] width 1083 height 899
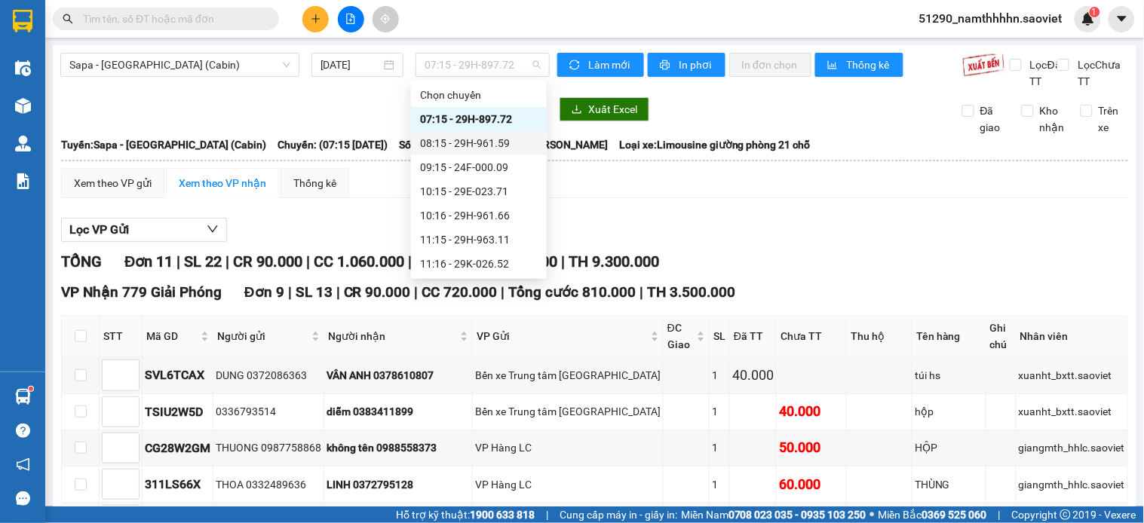
click at [498, 149] on div "08:15 - 29H-961.59" at bounding box center [479, 143] width 118 height 17
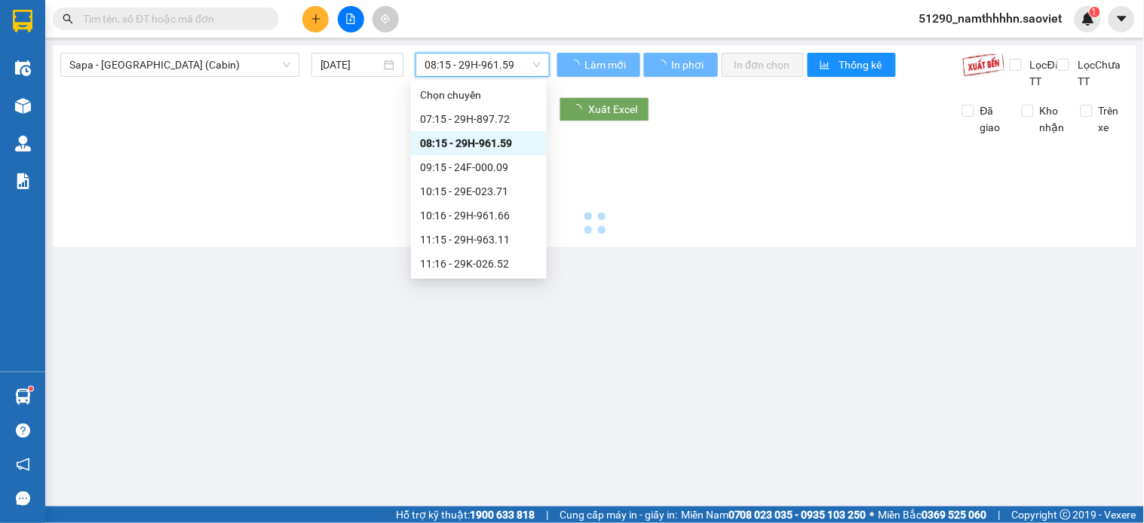
click at [476, 63] on span "08:15 - 29H-961.59" at bounding box center [482, 65] width 116 height 23
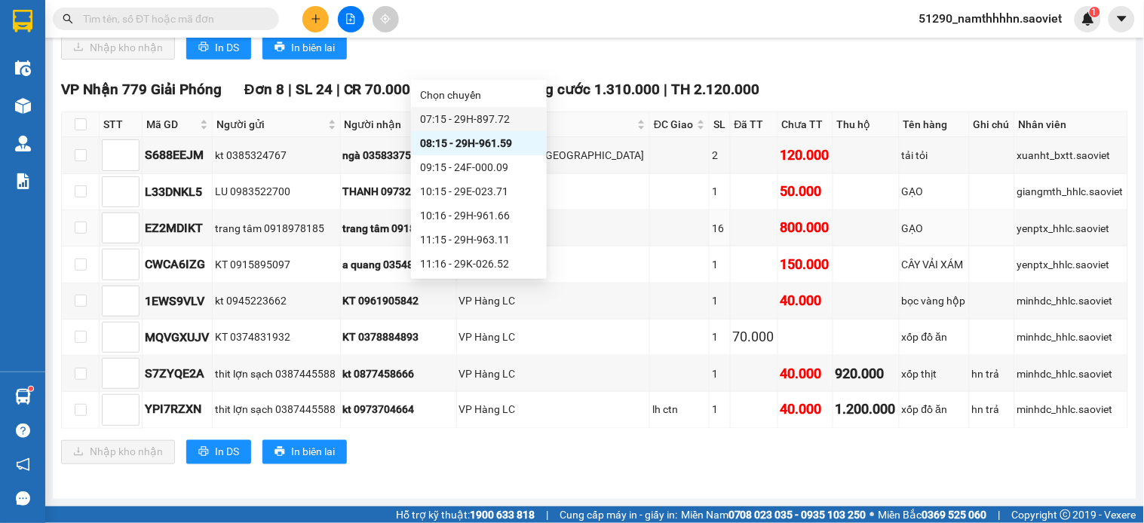
scroll to position [372, 0]
click at [473, 164] on div "09:15 - 24F-000.09" at bounding box center [479, 167] width 118 height 17
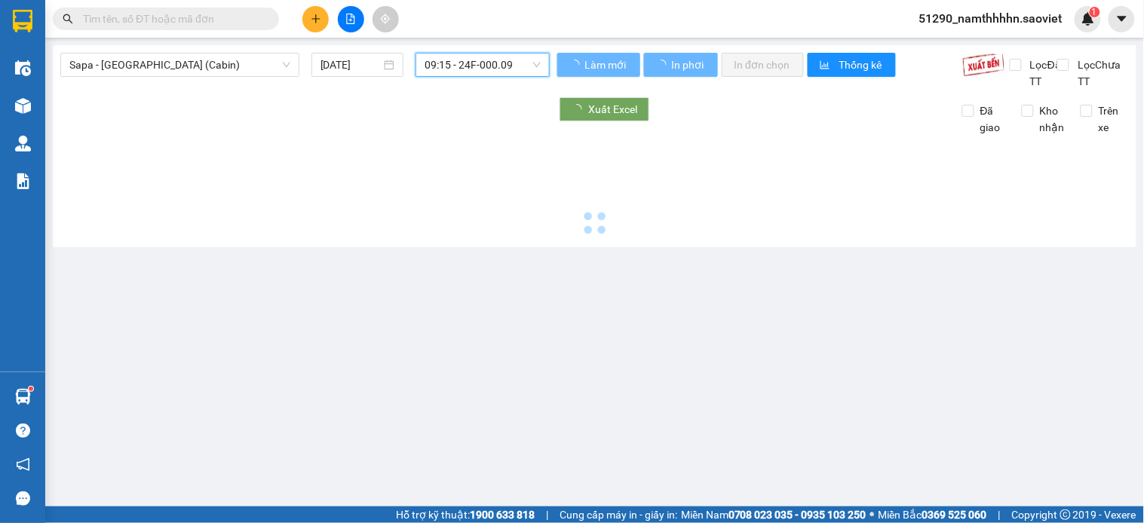
scroll to position [0, 0]
click at [473, 40] on main "Sapa - Hà Nội (Cabin) 11/09/2025 09:15 09:15 - 24F-000.09 Làm mới In phơi In đơ…" at bounding box center [572, 253] width 1144 height 507
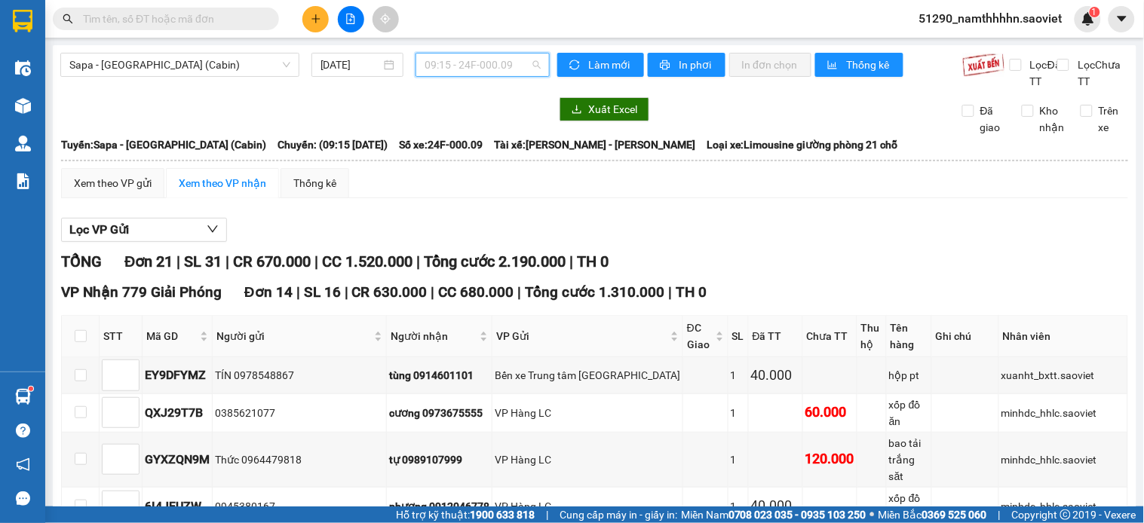
click at [473, 66] on span "09:15 - 24F-000.09" at bounding box center [482, 65] width 116 height 23
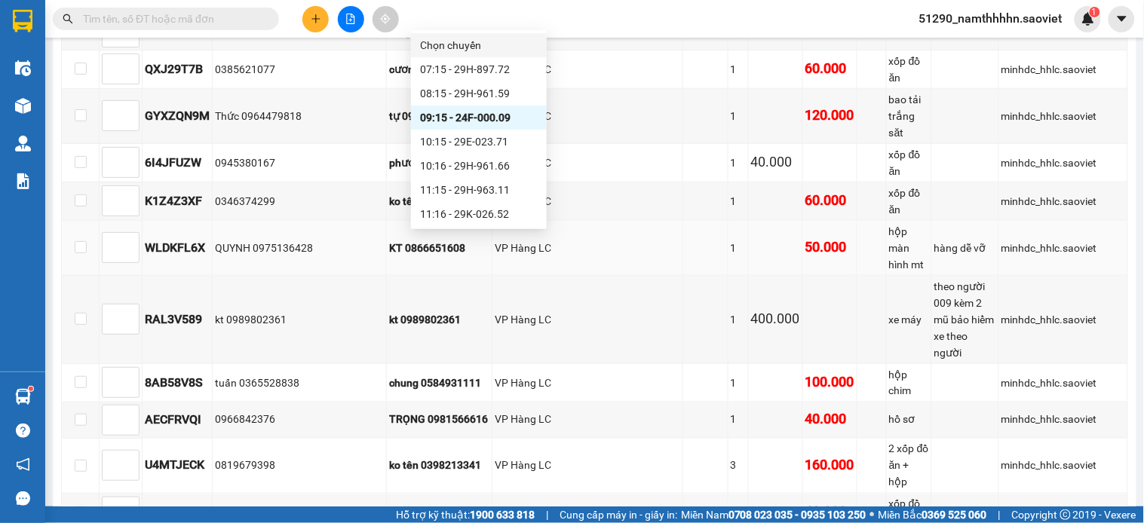
scroll to position [260, 0]
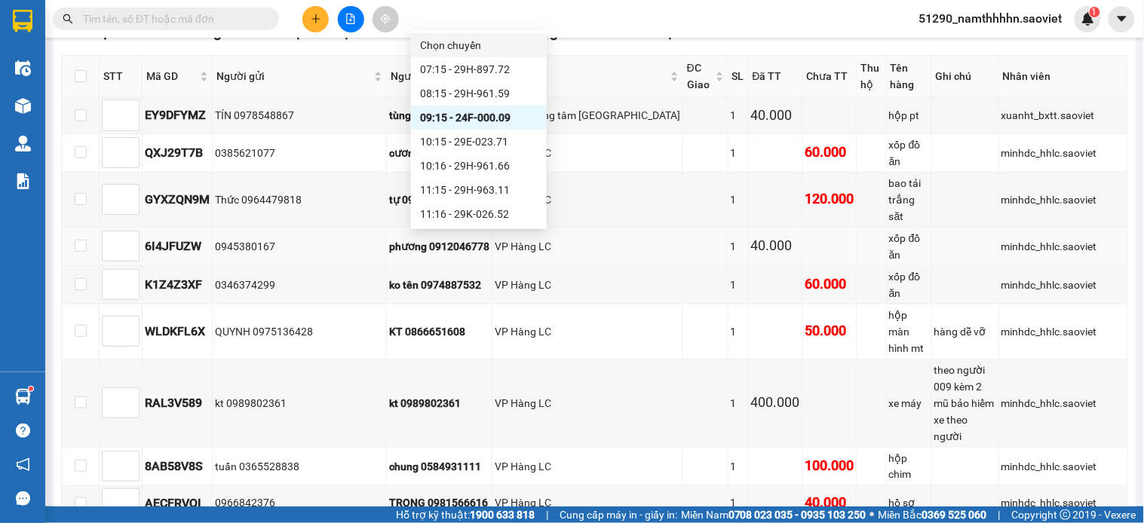
click at [568, 243] on div "VP Hàng LC" at bounding box center [587, 246] width 185 height 17
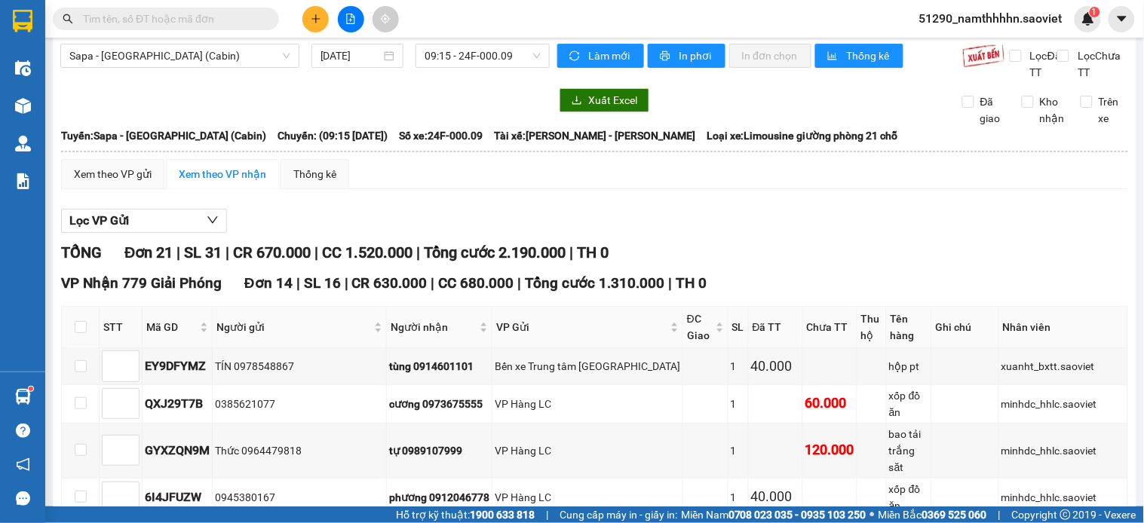
scroll to position [0, 0]
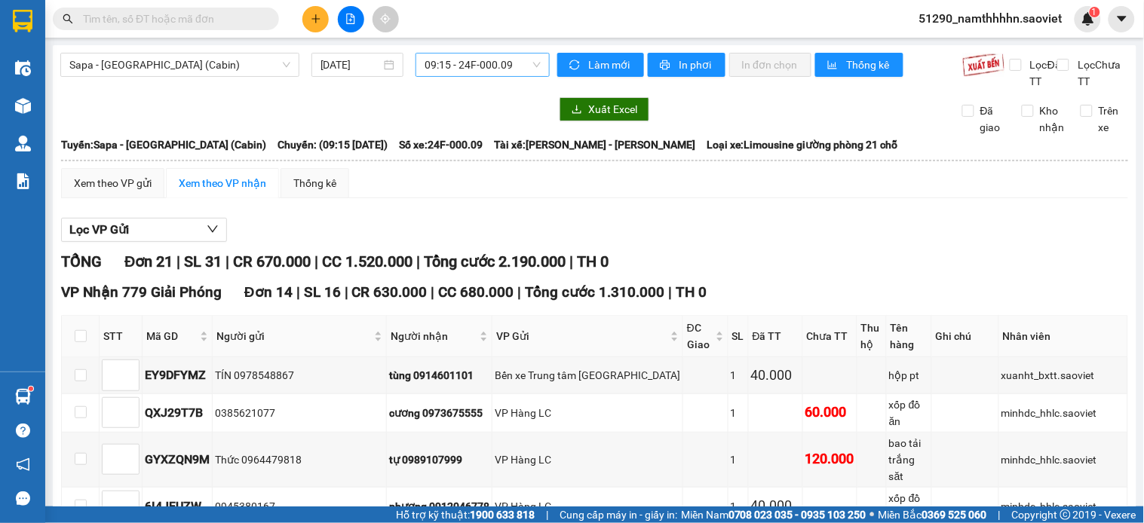
click at [488, 65] on span "09:15 - 24F-000.09" at bounding box center [482, 65] width 116 height 23
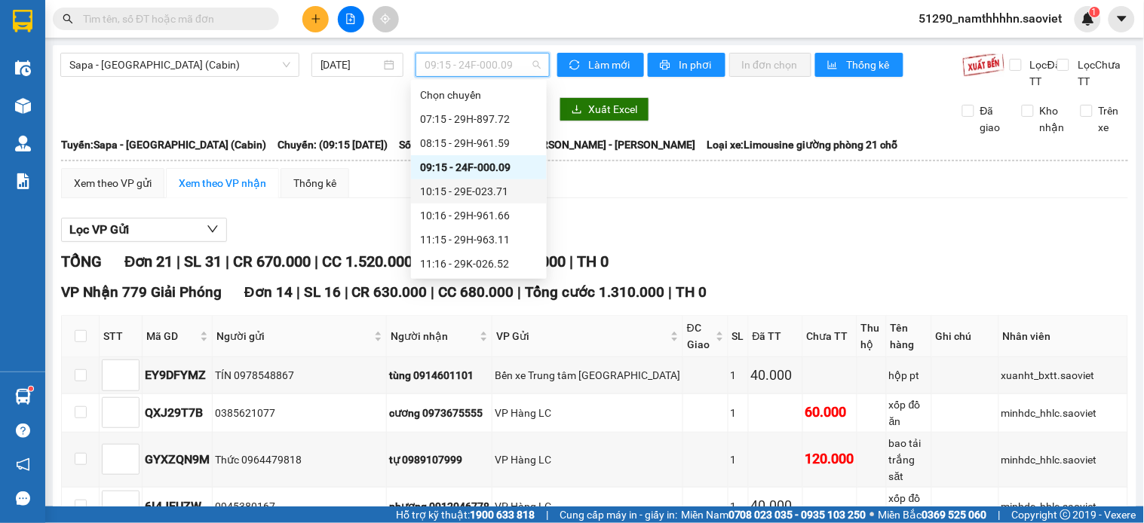
click at [506, 199] on div "10:15 - 29E-023.71" at bounding box center [479, 191] width 118 height 17
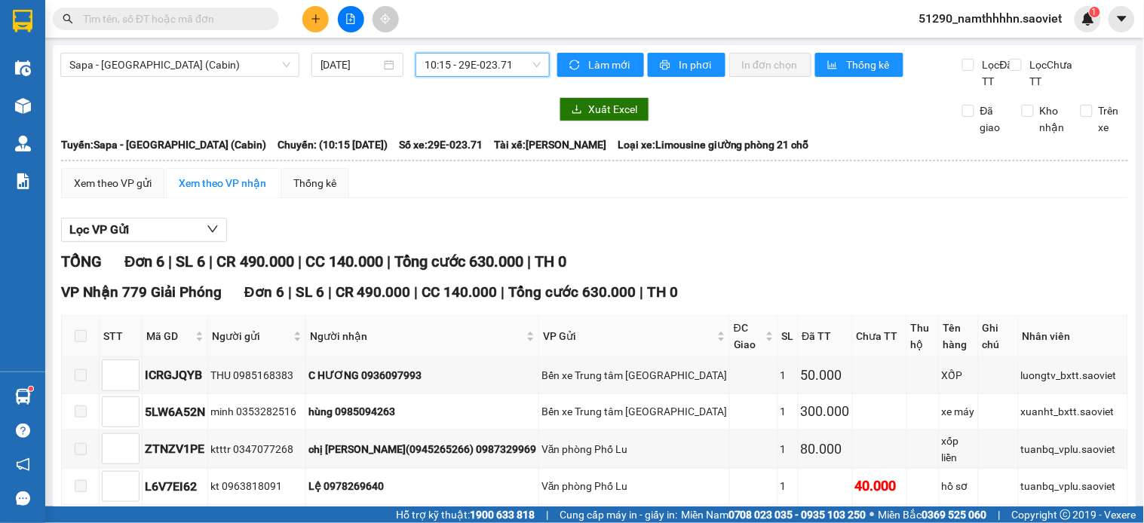
click at [509, 42] on main "Sapa - Hà Nội (Cabin) 11/09/2025 10:15 10:15 - 29E-023.71 Làm mới In phơi In đơ…" at bounding box center [572, 253] width 1144 height 507
click at [511, 49] on div "Sapa - Hà Nội (Cabin) 11/09/2025 10:15 - 29E-023.71 Làm mới In phơi In đơn chọn…" at bounding box center [594, 348] width 1083 height 607
click at [465, 76] on div "10:15 - 29E-023.71" at bounding box center [482, 65] width 134 height 24
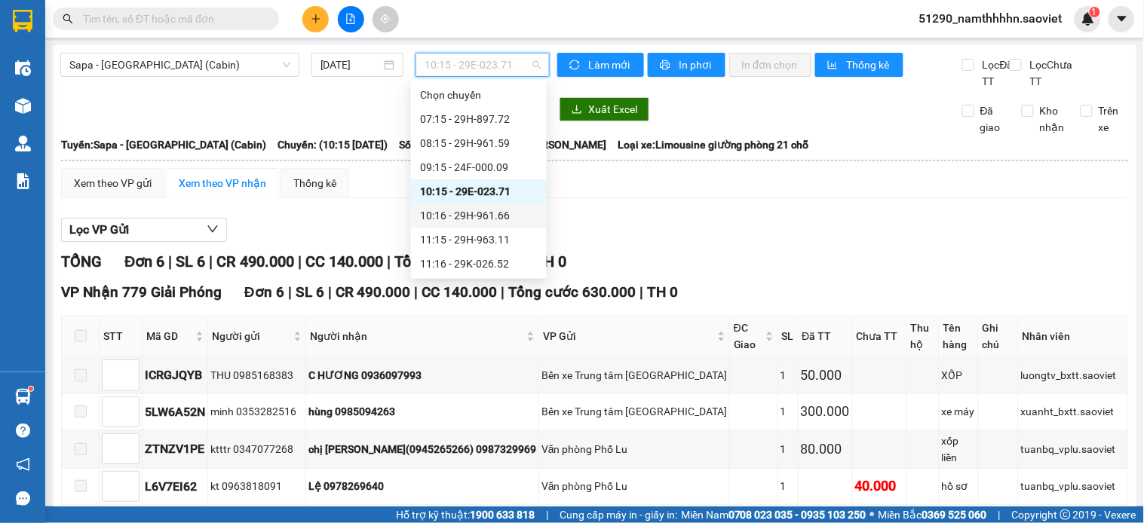
click at [490, 207] on div "10:16 - 29H-961.66" at bounding box center [479, 215] width 118 height 17
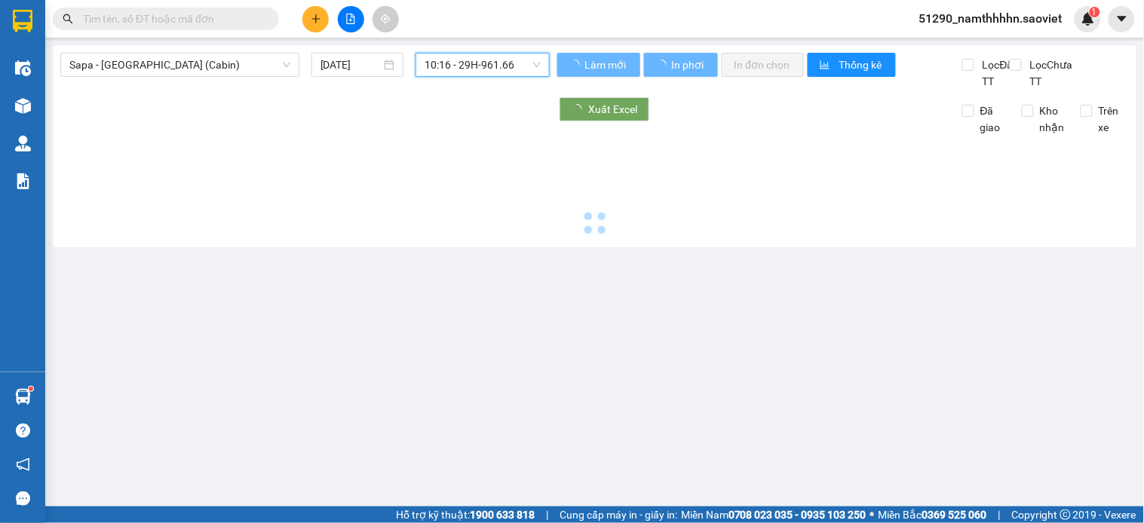
click at [493, 69] on span "10:16 - 29H-961.66" at bounding box center [482, 65] width 116 height 23
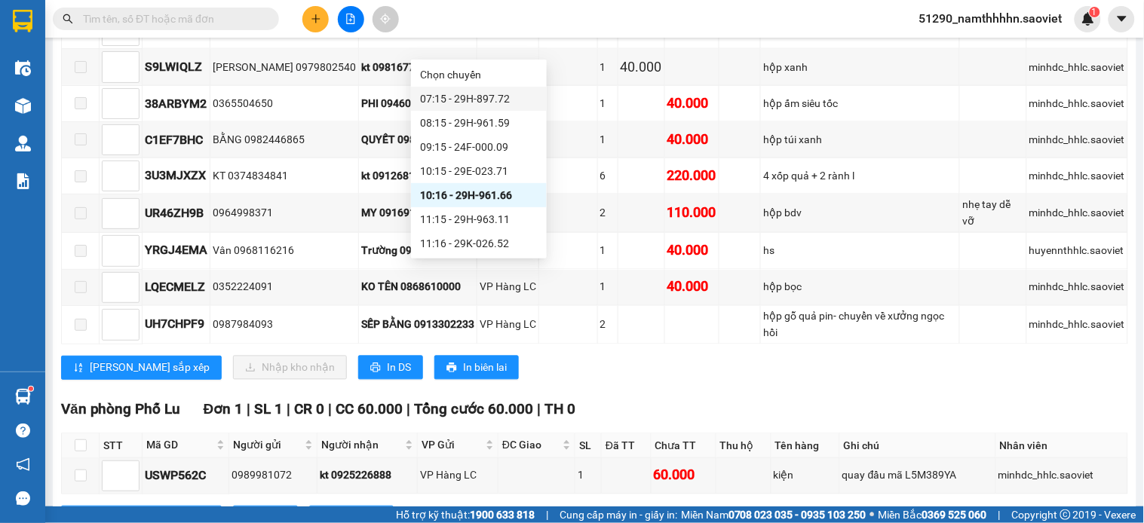
scroll to position [485, 0]
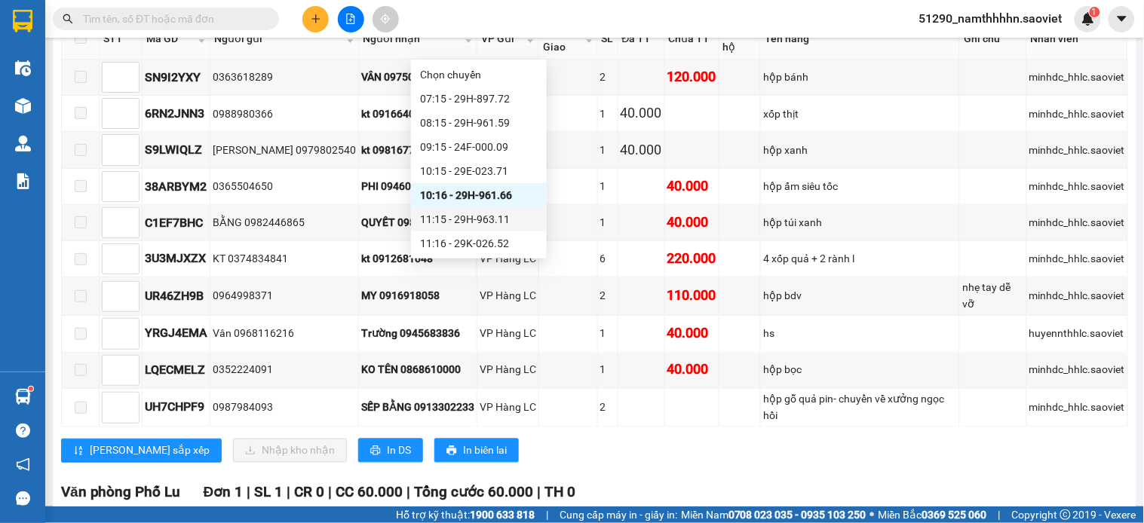
click at [487, 212] on div "11:15 - 29H-963.11" at bounding box center [479, 219] width 118 height 17
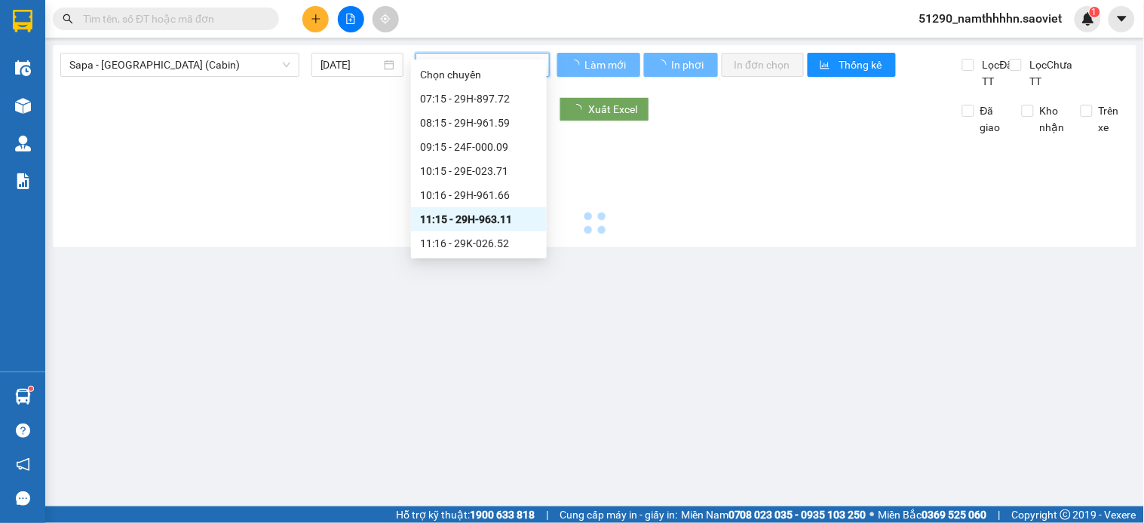
scroll to position [0, 0]
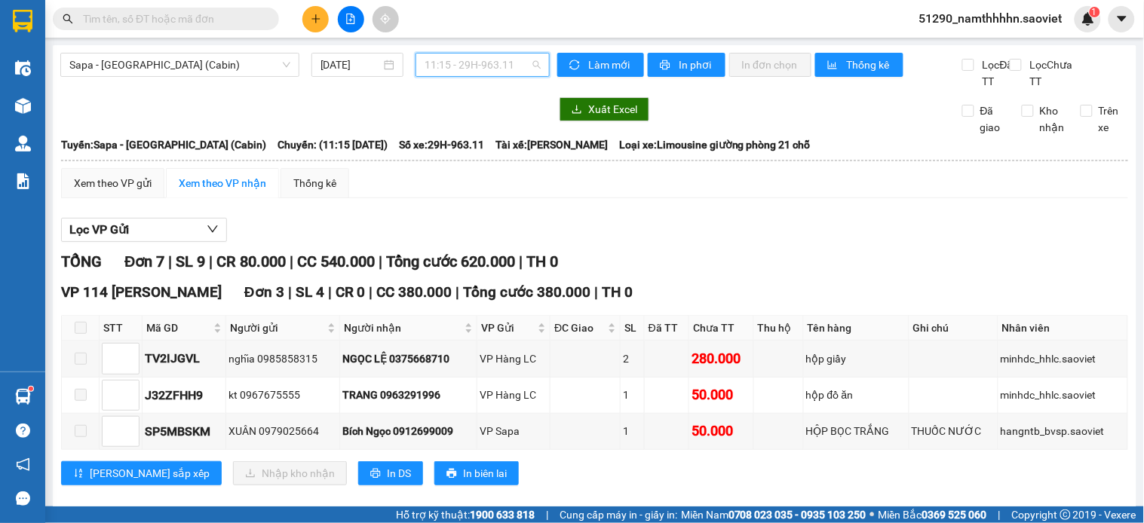
click at [493, 61] on span "11:15 - 29H-963.11" at bounding box center [482, 65] width 116 height 23
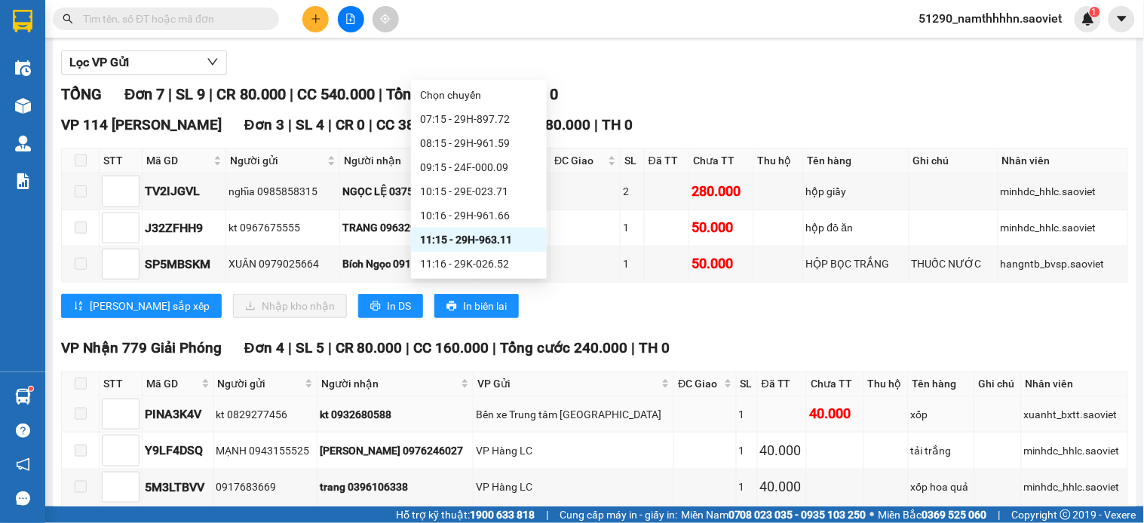
scroll to position [299, 0]
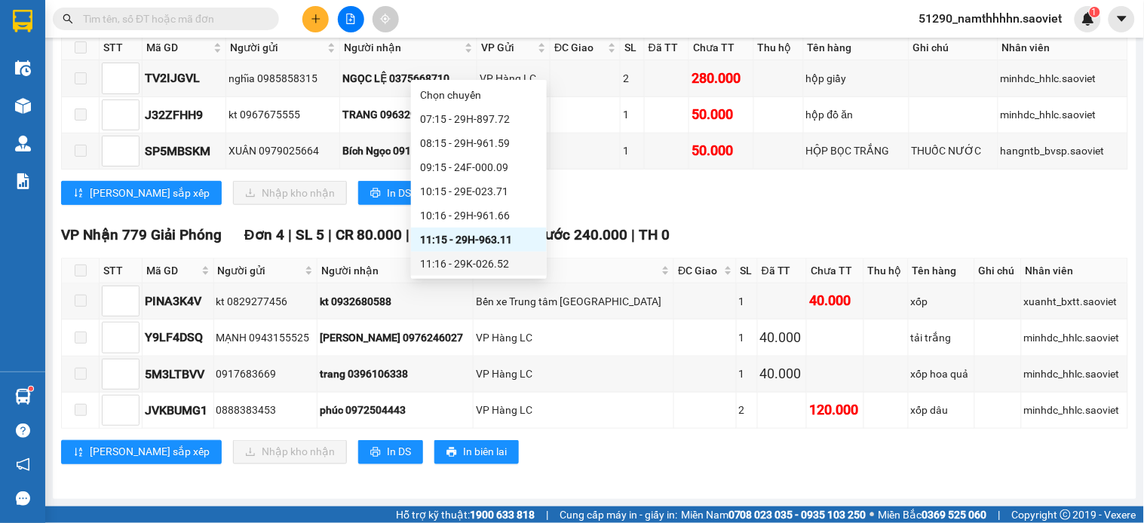
click at [488, 259] on div "11:16 - 29K-026.52" at bounding box center [479, 264] width 118 height 17
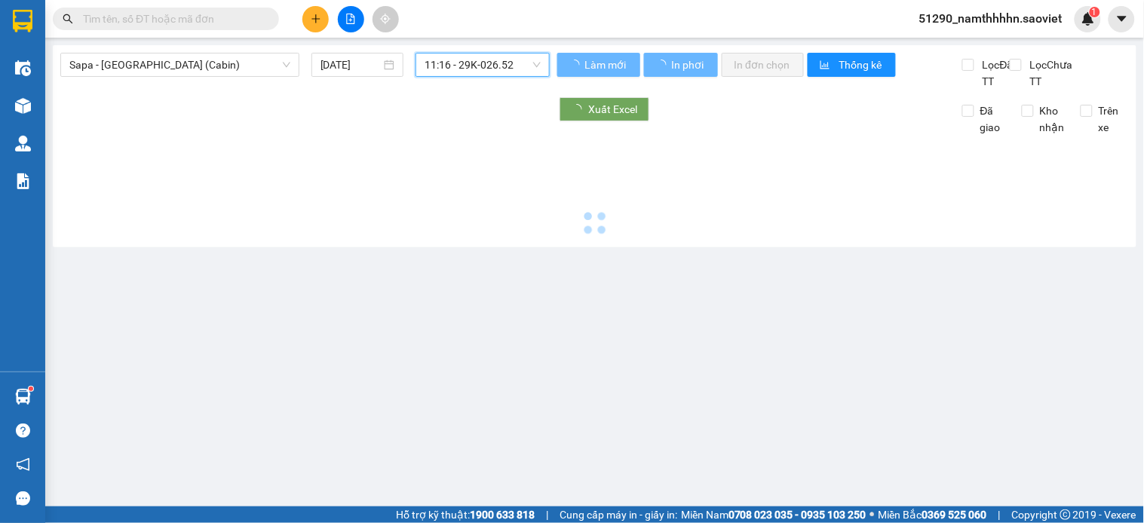
scroll to position [0, 0]
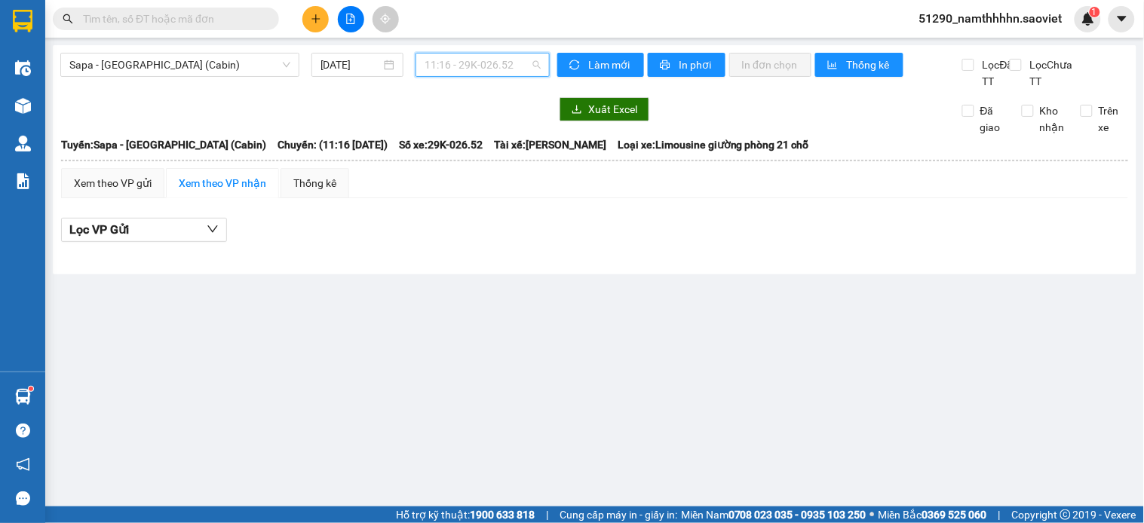
click at [484, 63] on span "11:16 - 29K-026.52" at bounding box center [482, 65] width 116 height 23
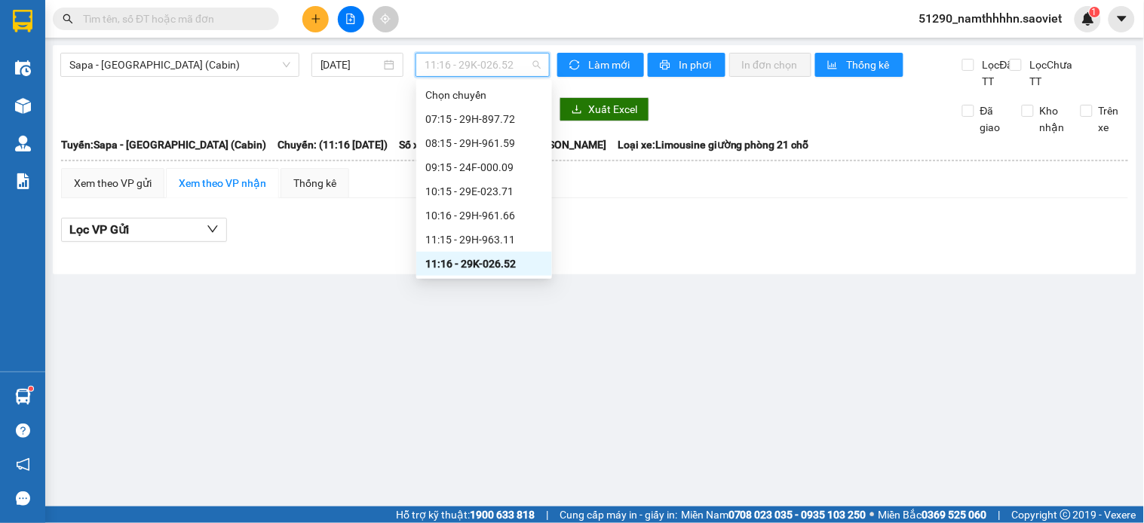
scroll to position [167, 0]
click at [506, 124] on div "12:15 - 29H-898.08" at bounding box center [484, 120] width 118 height 17
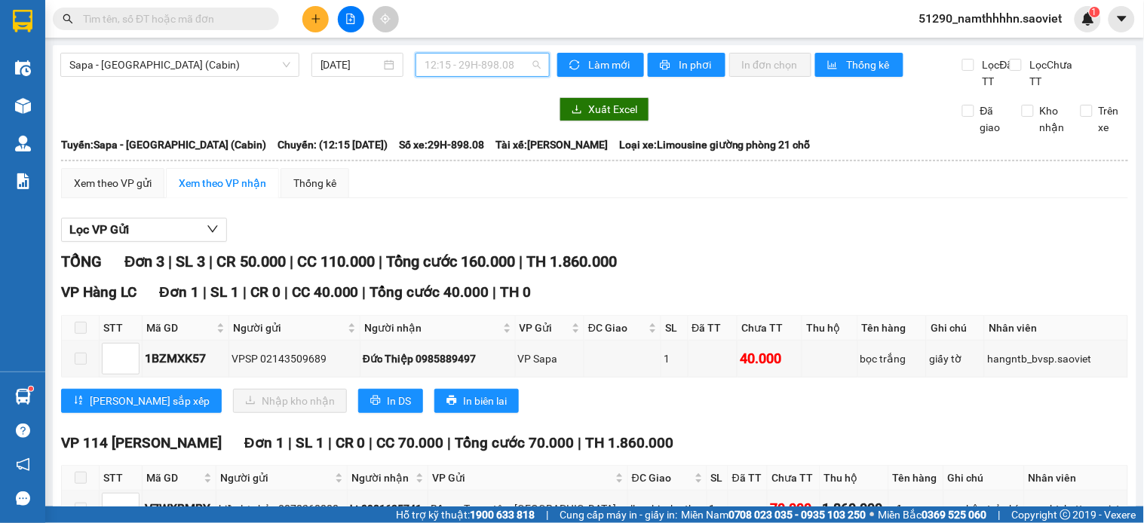
click at [499, 69] on span "12:15 - 29H-898.08" at bounding box center [482, 65] width 116 height 23
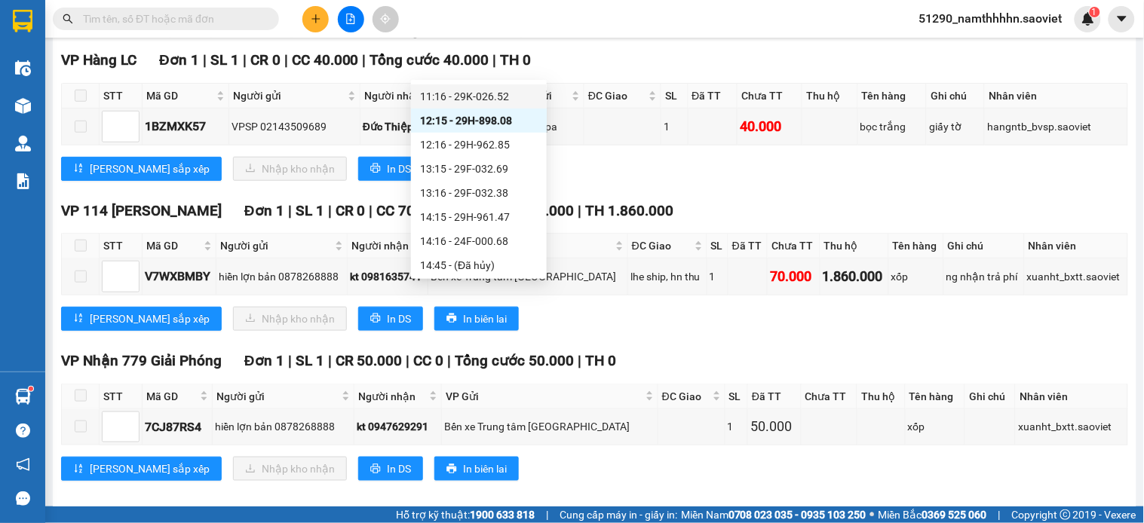
scroll to position [266, 0]
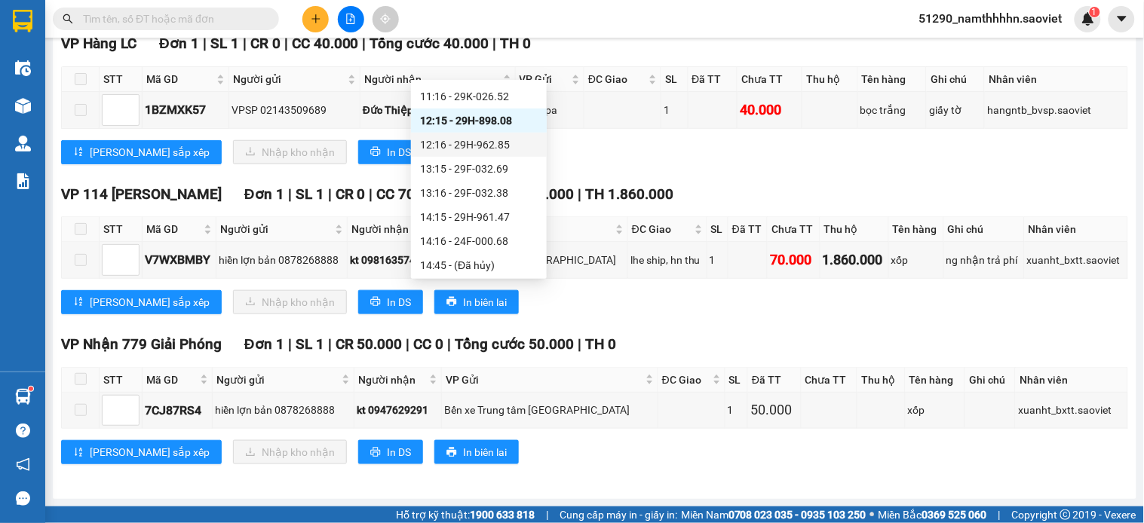
click at [483, 148] on div "12:16 - 29H-962.85" at bounding box center [479, 144] width 118 height 17
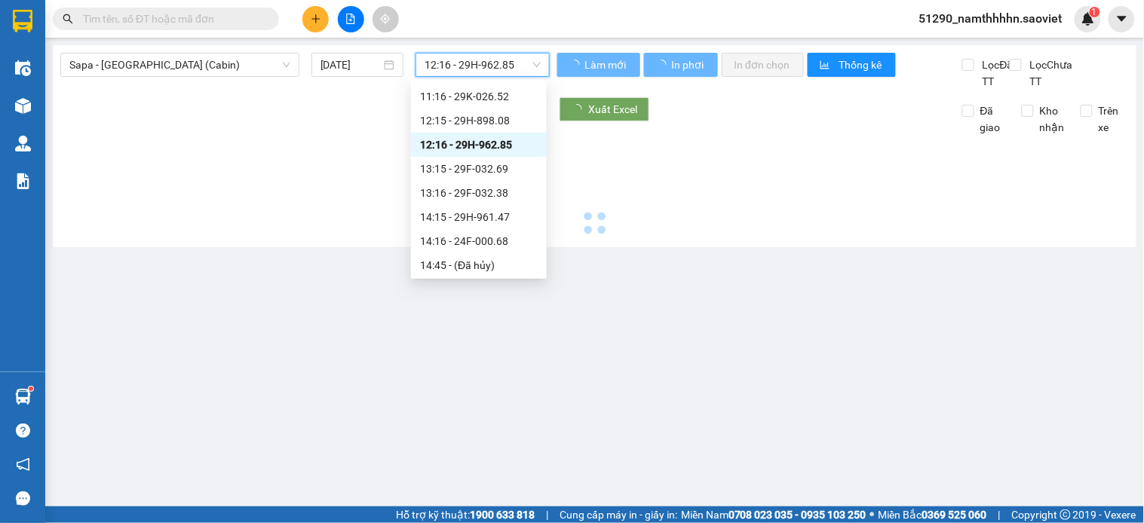
scroll to position [0, 0]
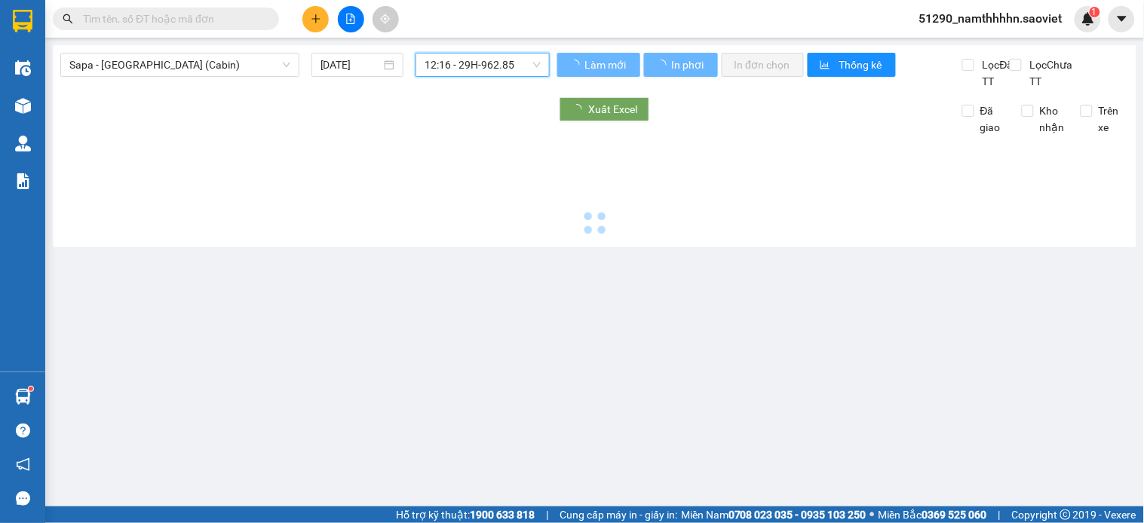
click at [476, 66] on span "12:16 - 29H-962.85" at bounding box center [482, 65] width 116 height 23
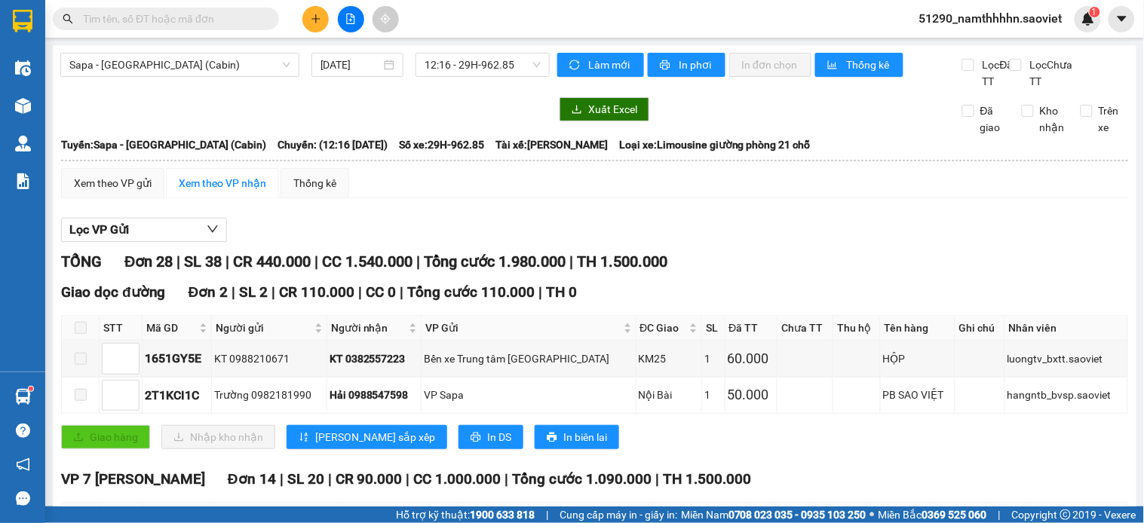
click at [156, 78] on div "Sapa - Hà Nội (Cabin) 11/09/2025 12:16 - 29H-962.85" at bounding box center [304, 71] width 489 height 37
click at [178, 63] on span "Sapa - Hà Nội (Cabin)" at bounding box center [179, 65] width 221 height 23
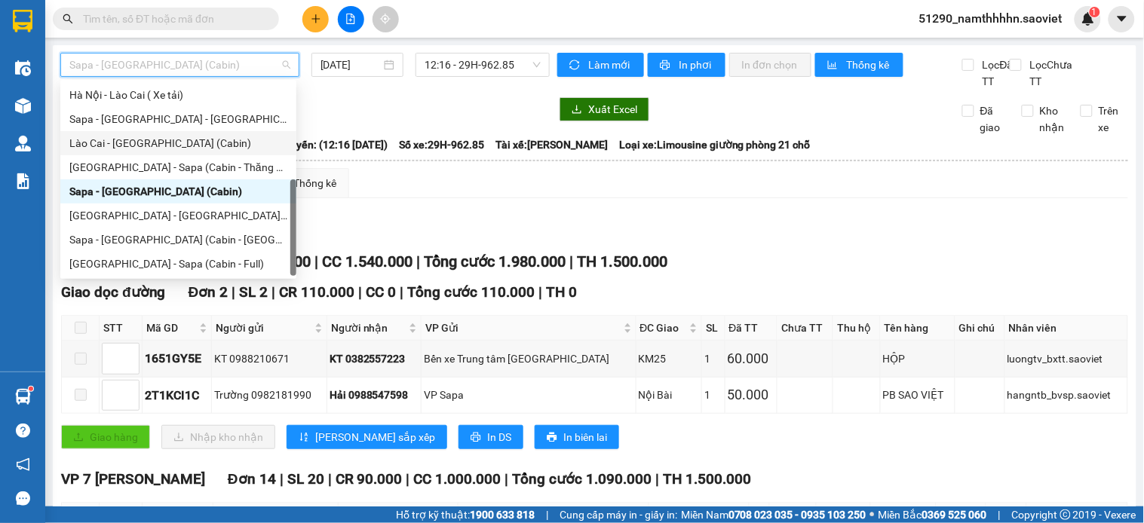
drag, startPoint x: 179, startPoint y: 170, endPoint x: 197, endPoint y: 130, distance: 43.5
click at [197, 130] on div "Lào Cai - Hà Nội ( Xe tải ) Hà Nội - Lào Cai ( Xe tải) Sapa - Lào Cai - Hà Nội …" at bounding box center [178, 167] width 236 height 217
click at [197, 124] on div "Sapa - Lào Cai - Hà Nội (Giường)" at bounding box center [178, 119] width 218 height 17
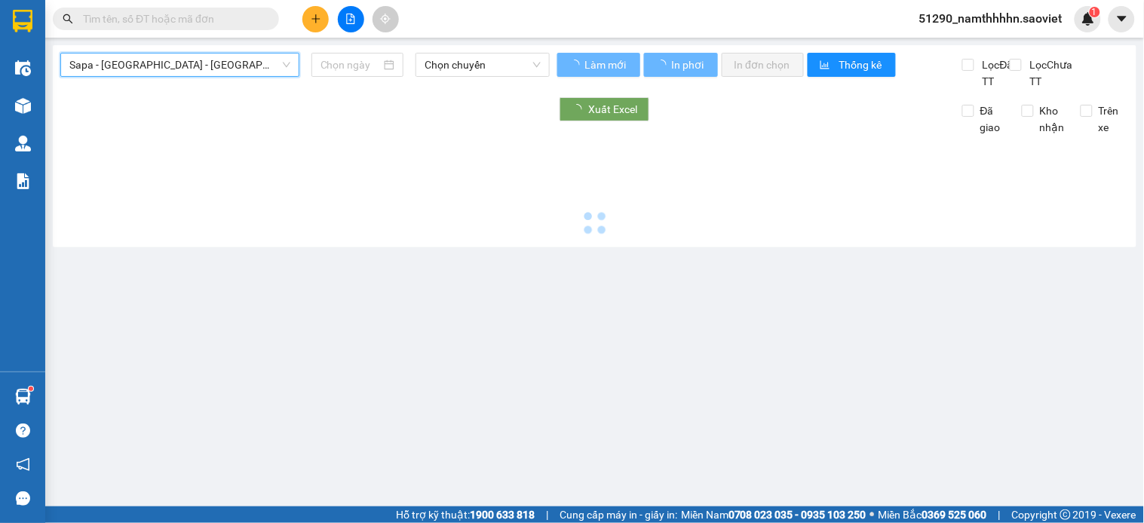
type input "11/09/2025"
click at [482, 74] on span "Chọn chuyến" at bounding box center [482, 65] width 116 height 23
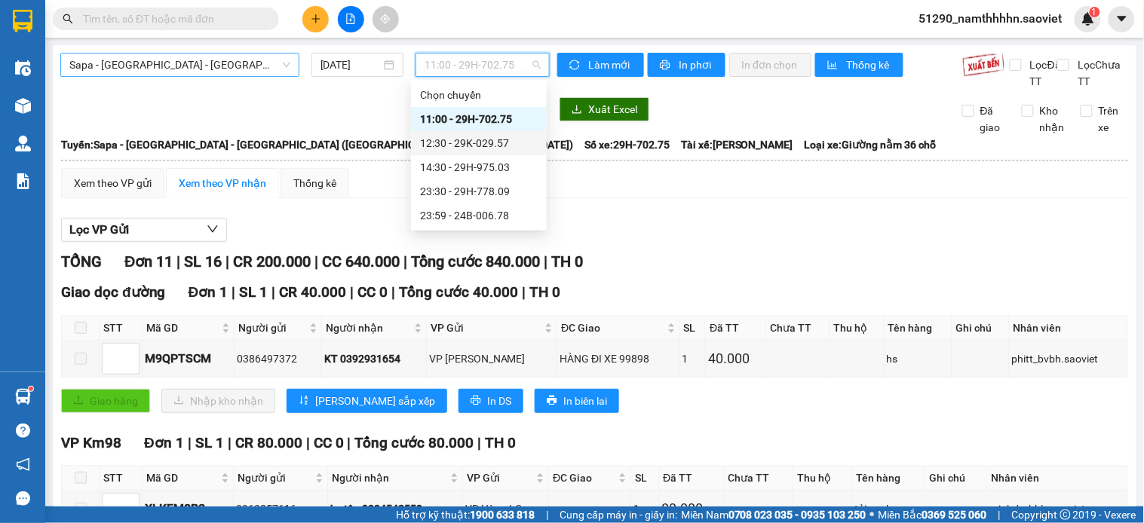
click at [220, 73] on span "Sapa - Lào Cai - Hà Nội (Giường)" at bounding box center [179, 65] width 221 height 23
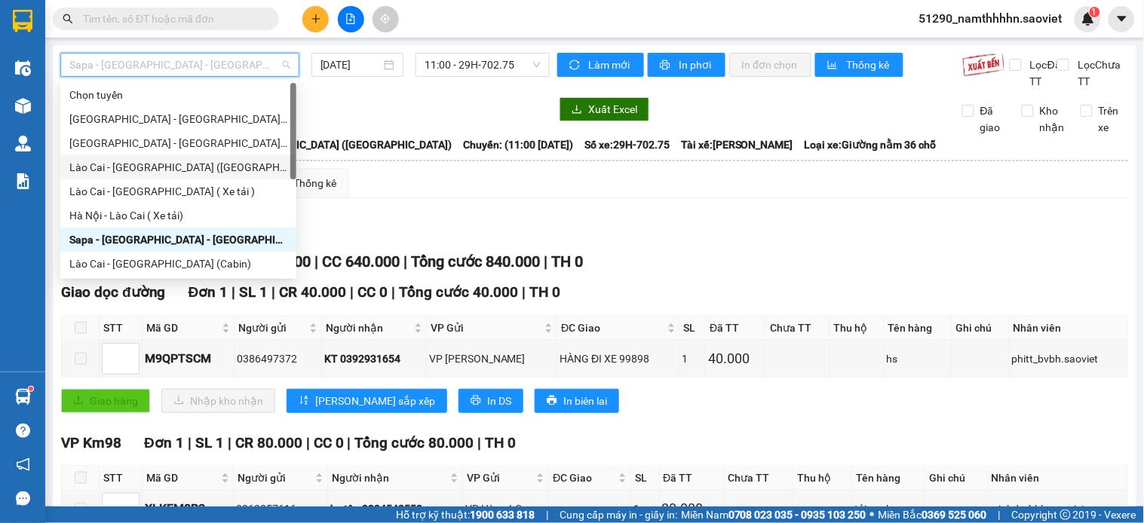
click at [187, 166] on div "Lào Cai - Hà Nội (Giường)" at bounding box center [178, 167] width 218 height 17
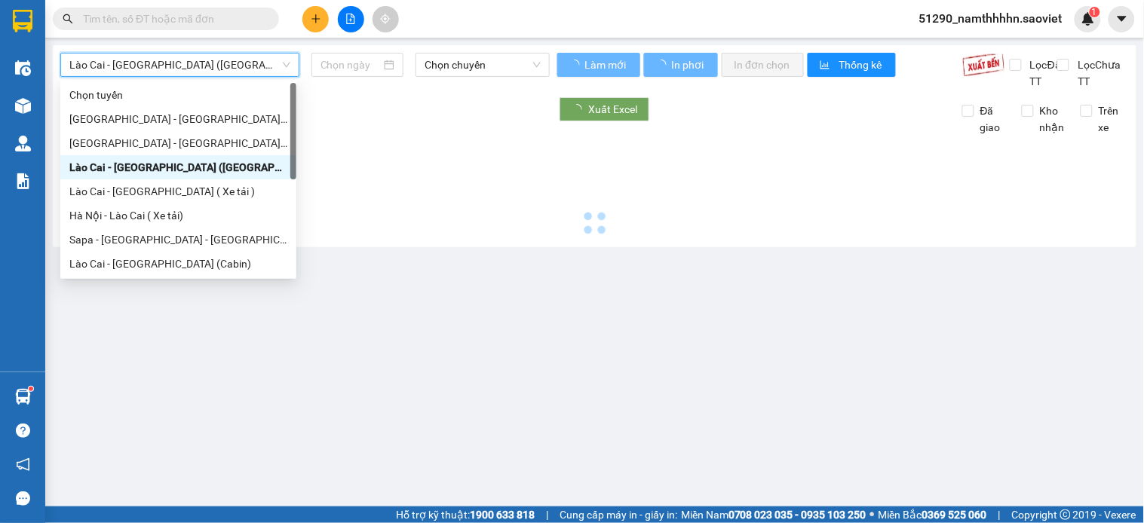
type input "11/09/2025"
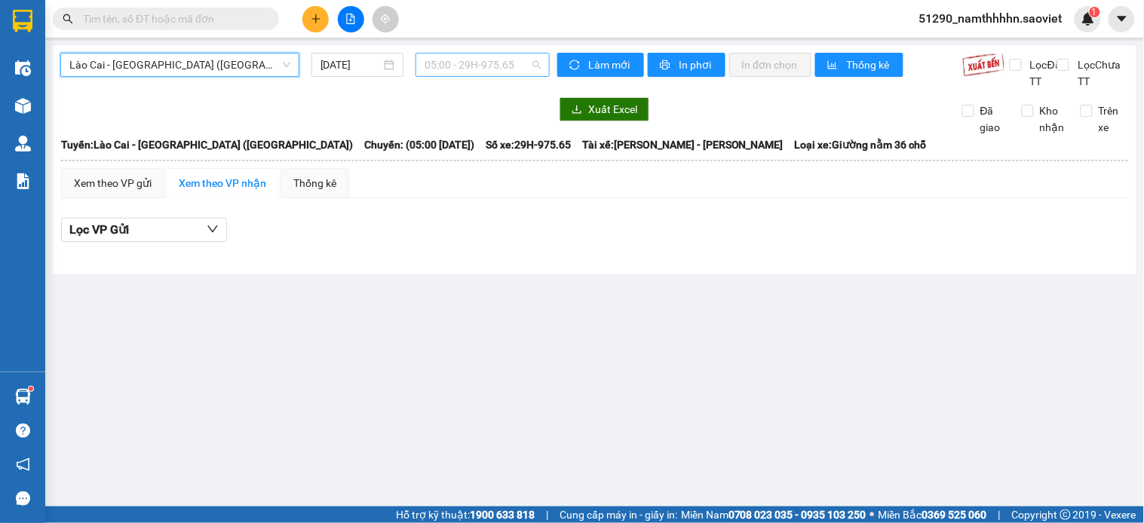
click at [449, 75] on span "05:00 - 29H-975.65" at bounding box center [482, 65] width 116 height 23
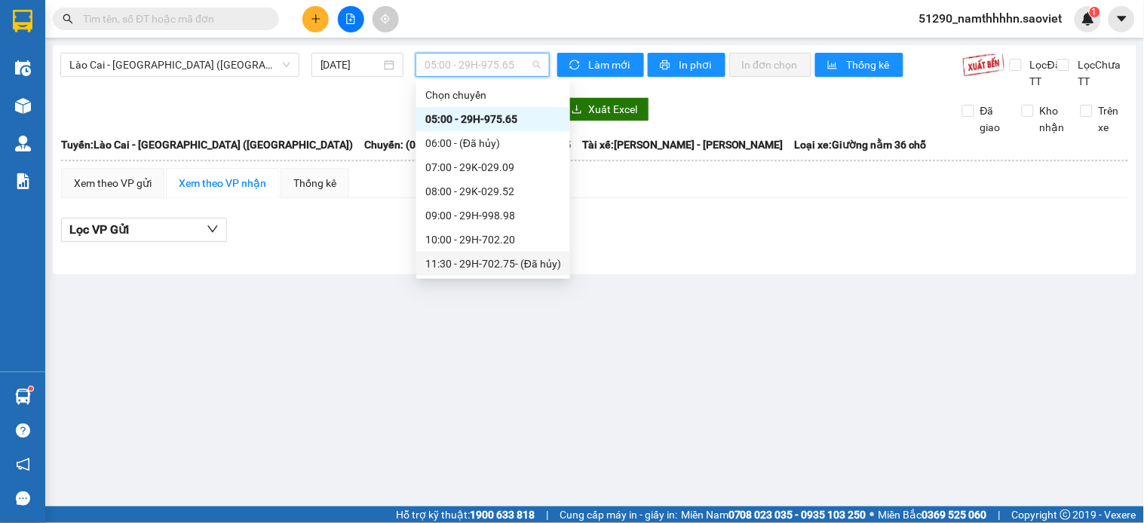
click at [756, 243] on div "Lọc VP Gửi" at bounding box center [594, 230] width 1067 height 25
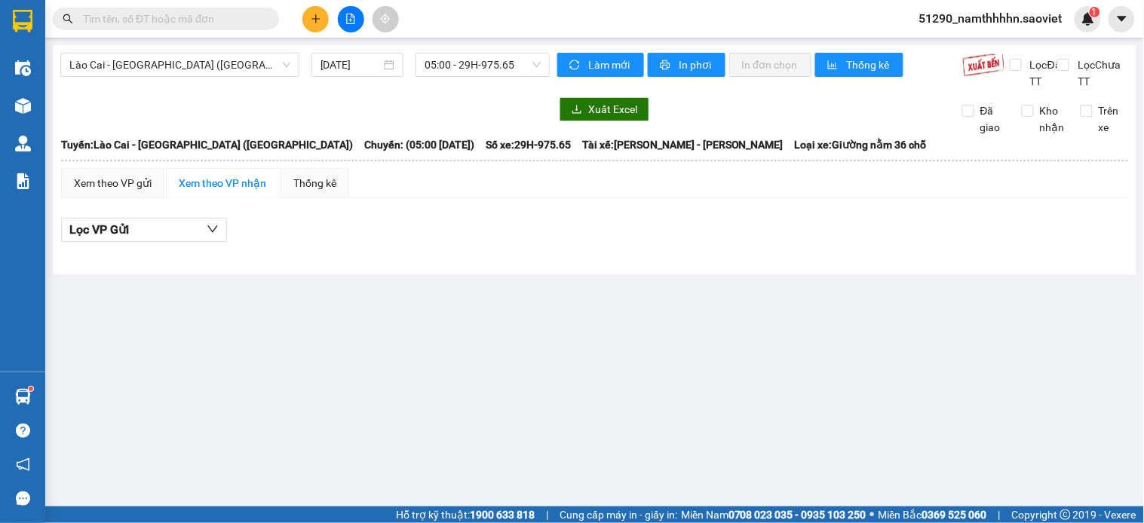
click at [204, 78] on div "Lào Cai - Hà Nội (Giường) 11/09/2025 05:00 - 29H-975.65" at bounding box center [304, 71] width 489 height 37
click at [205, 60] on span "Lào Cai - Hà Nội (Giường)" at bounding box center [179, 65] width 221 height 23
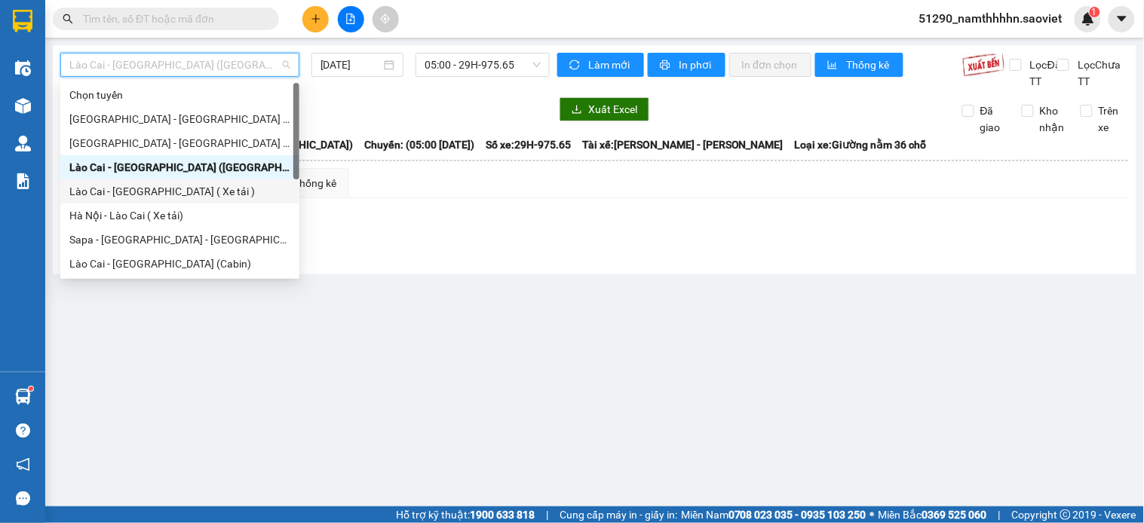
scroll to position [121, 0]
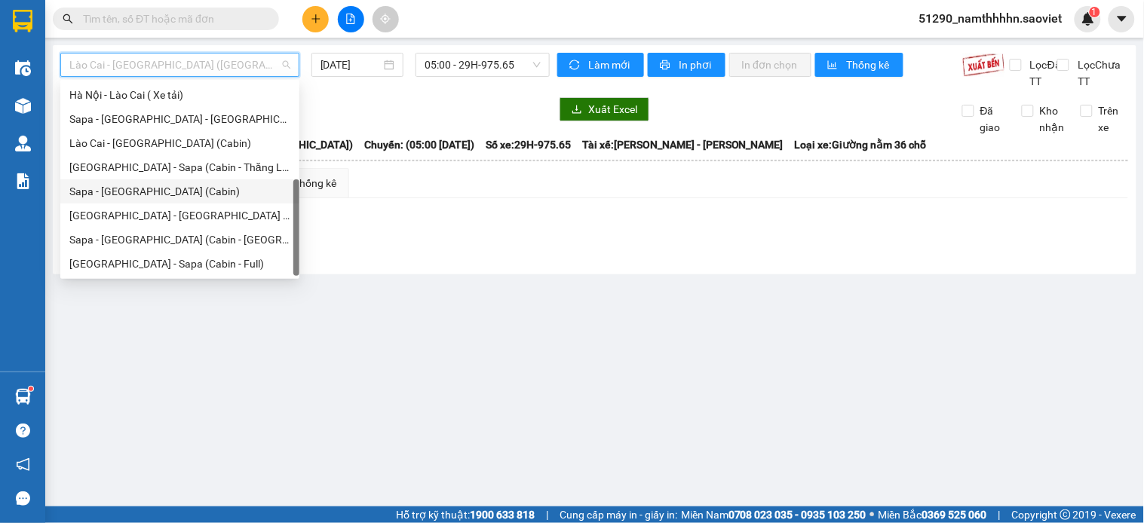
click at [139, 184] on div "Sapa - Hà Nội (Cabin)" at bounding box center [179, 191] width 221 height 17
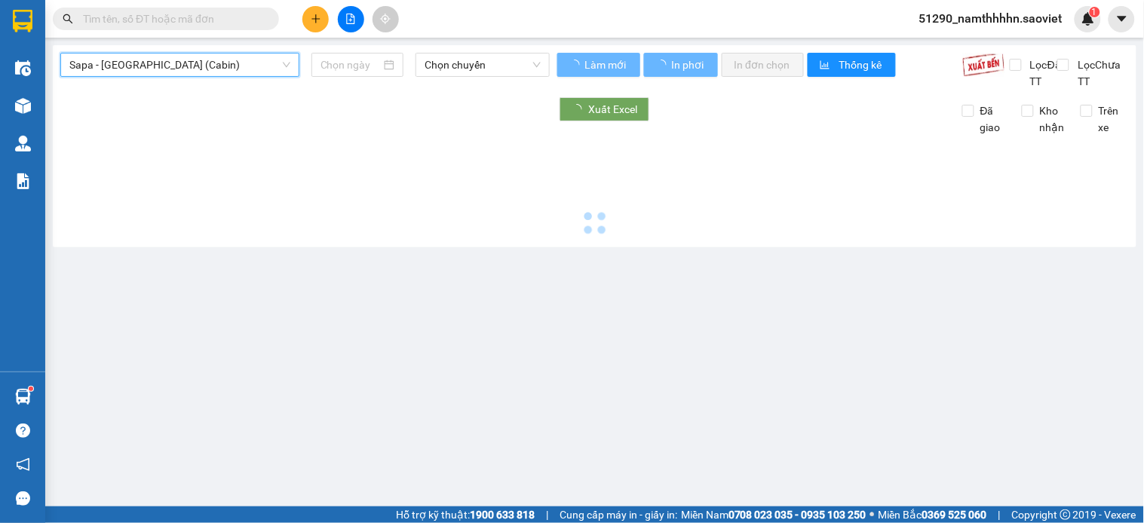
type input "11/09/2025"
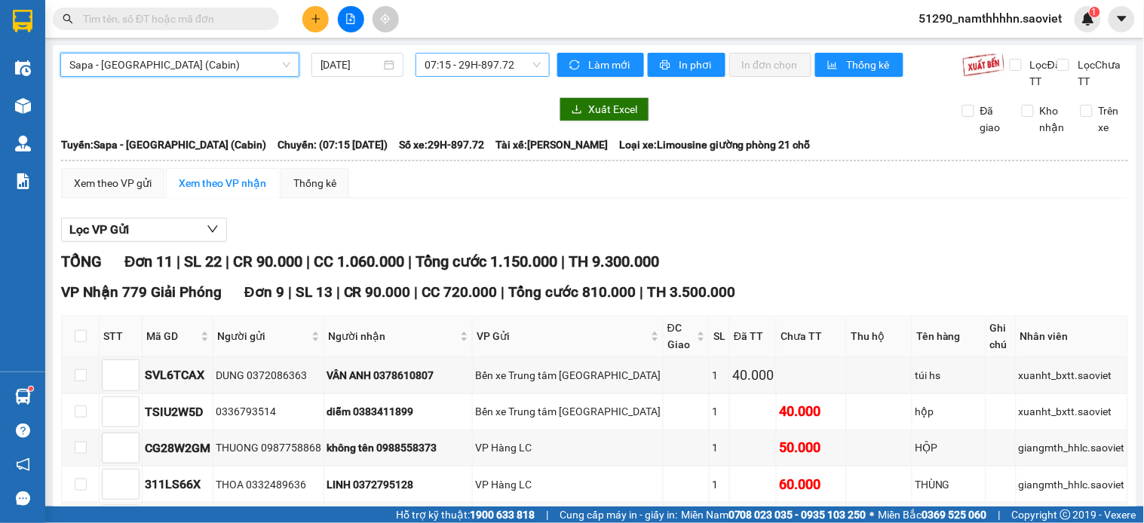
click at [488, 65] on span "07:15 - 29H-897.72" at bounding box center [482, 65] width 116 height 23
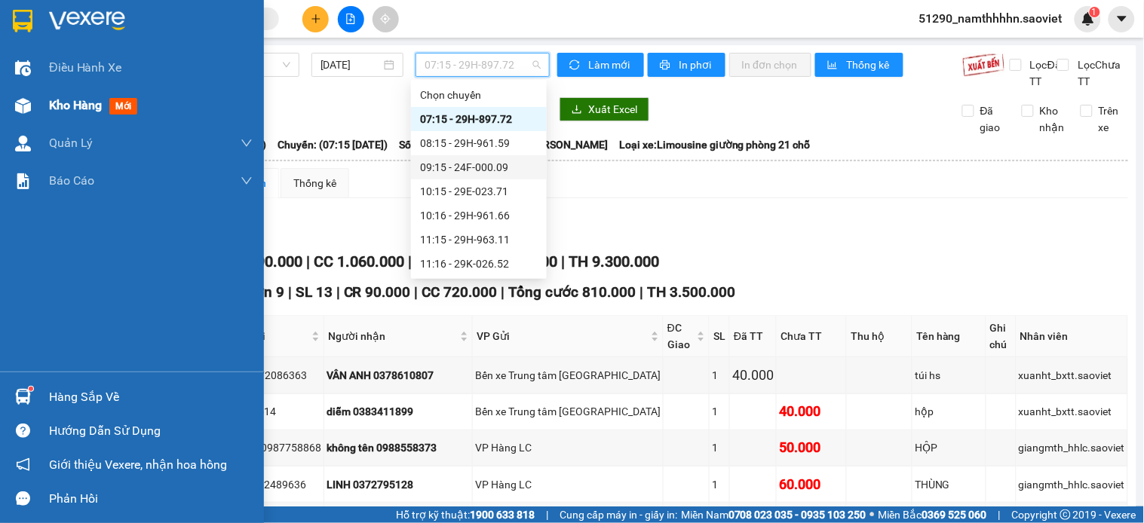
click at [61, 102] on span "Kho hàng" at bounding box center [75, 105] width 53 height 14
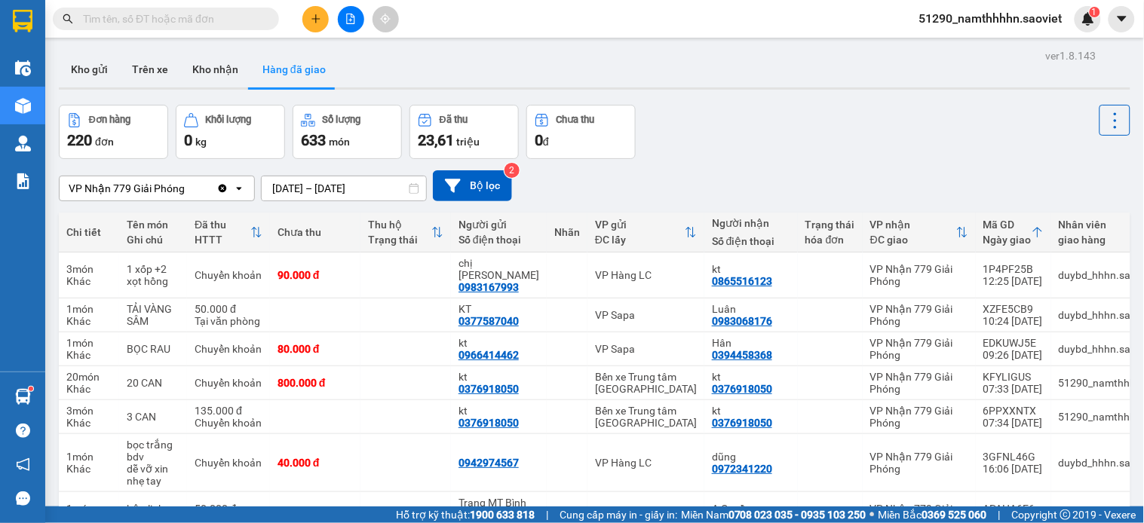
drag, startPoint x: 185, startPoint y: 41, endPoint x: 177, endPoint y: 44, distance: 8.1
click at [184, 39] on main "ver 1.8.143 Kho gửi Trên xe Kho nhận Hàng đã giao Đơn hàng 220 đơn Khối lượng 0…" at bounding box center [572, 253] width 1144 height 507
click at [153, 56] on button "Trên xe" at bounding box center [150, 69] width 60 height 36
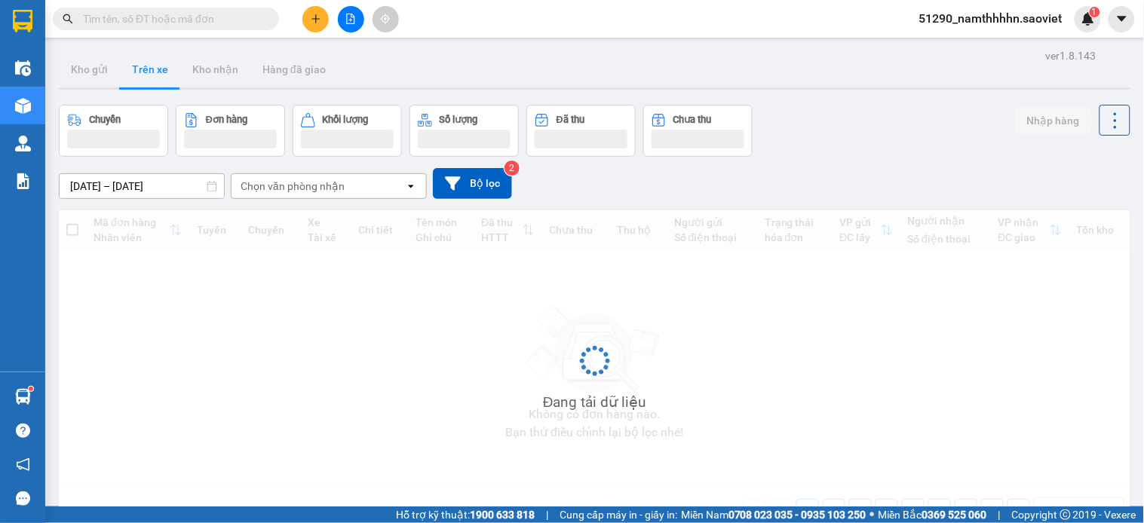
click at [299, 187] on div "Chọn văn phòng nhận" at bounding box center [292, 186] width 104 height 15
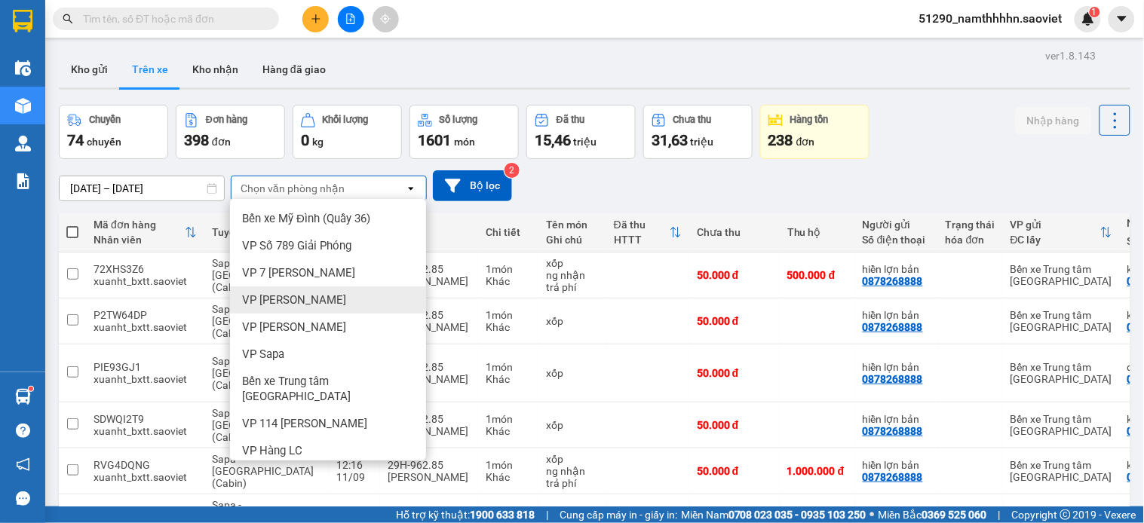
click at [270, 295] on span "VP Gia Lâm" at bounding box center [294, 299] width 104 height 15
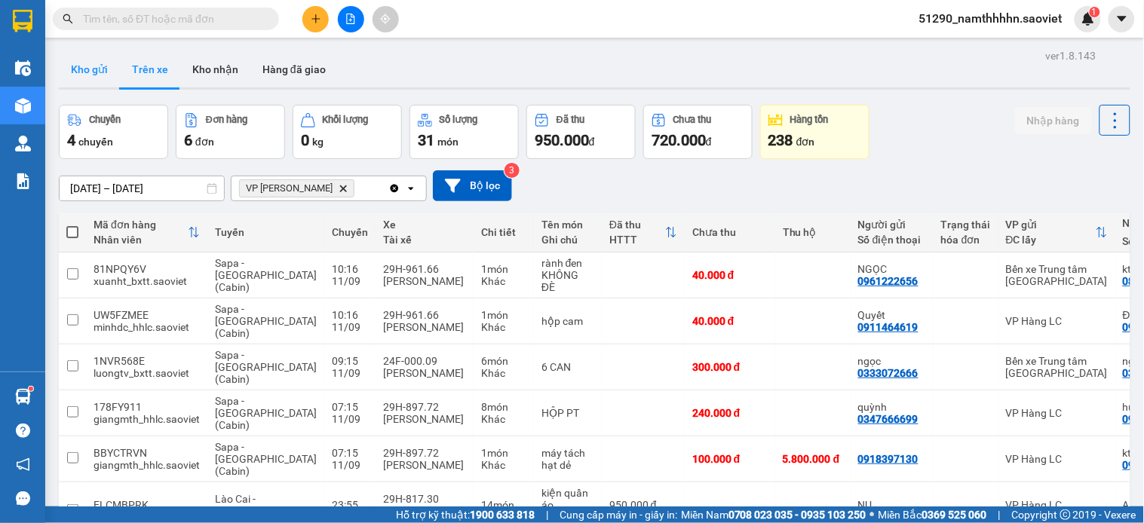
click at [77, 69] on button "Kho gửi" at bounding box center [89, 69] width 61 height 36
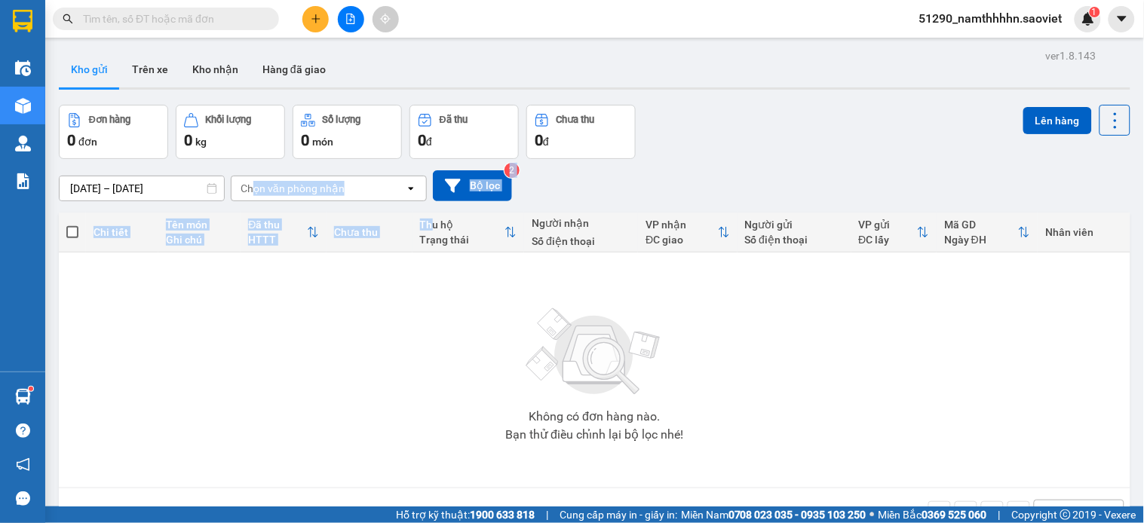
drag, startPoint x: 253, startPoint y: 181, endPoint x: 451, endPoint y: 213, distance: 200.8
click at [439, 226] on div "ver 1.8.143 Kho gửi Trên xe Kho nhận Hàng đã giao Đơn hàng 0 đơn Khối lượng 0 k…" at bounding box center [594, 306] width 1083 height 523
click at [467, 197] on button "Bộ lọc" at bounding box center [472, 185] width 79 height 31
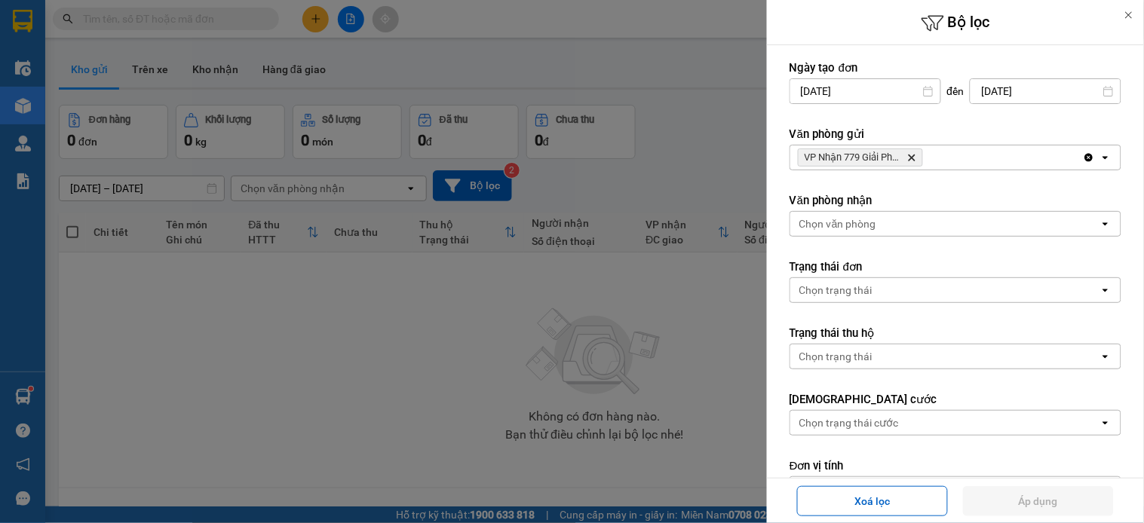
click at [921, 159] on span "VP Nhận 779 Giải Phóng Delete" at bounding box center [860, 158] width 125 height 18
click at [913, 158] on icon "VP Nhận 779 Giải Phóng, close by backspace" at bounding box center [911, 158] width 7 height 7
click at [913, 158] on div "VP Nhận 779 Giải Phóng Delete" at bounding box center [936, 157] width 292 height 24
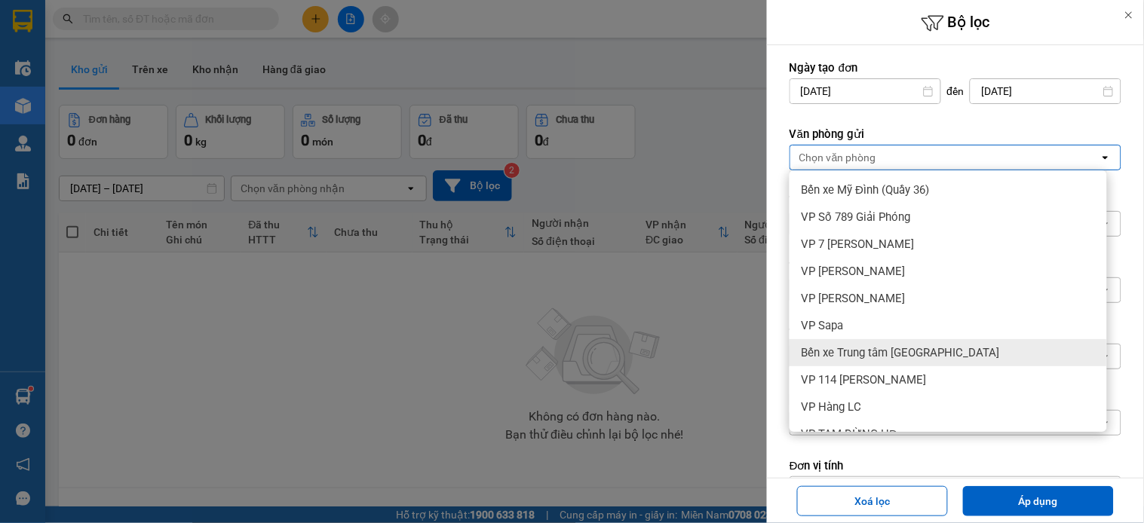
scroll to position [130, 0]
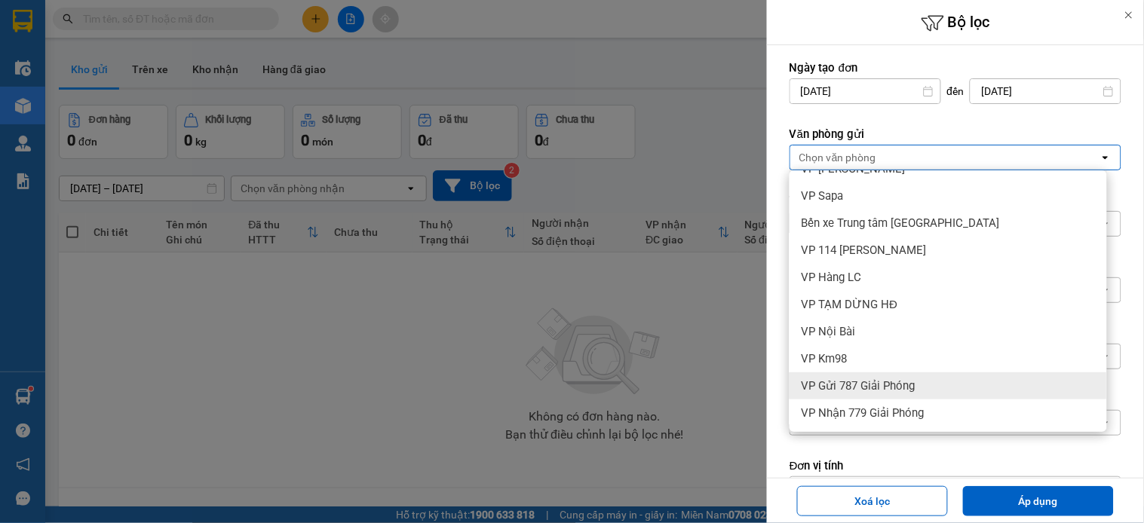
click at [899, 395] on div "VP Gửi 787 Giải Phóng" at bounding box center [947, 385] width 317 height 27
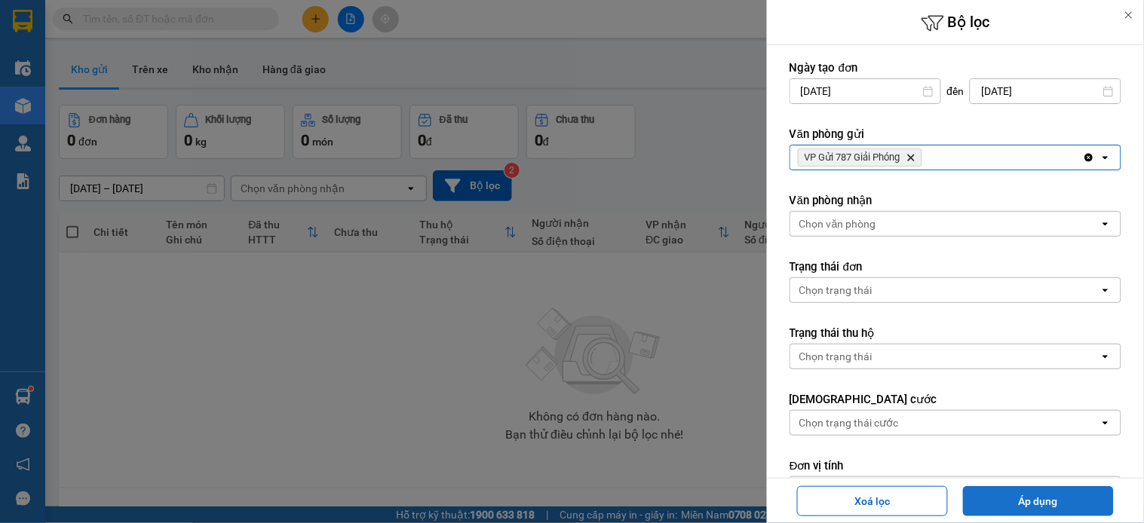
click at [1027, 505] on button "Áp dụng" at bounding box center [1038, 501] width 151 height 30
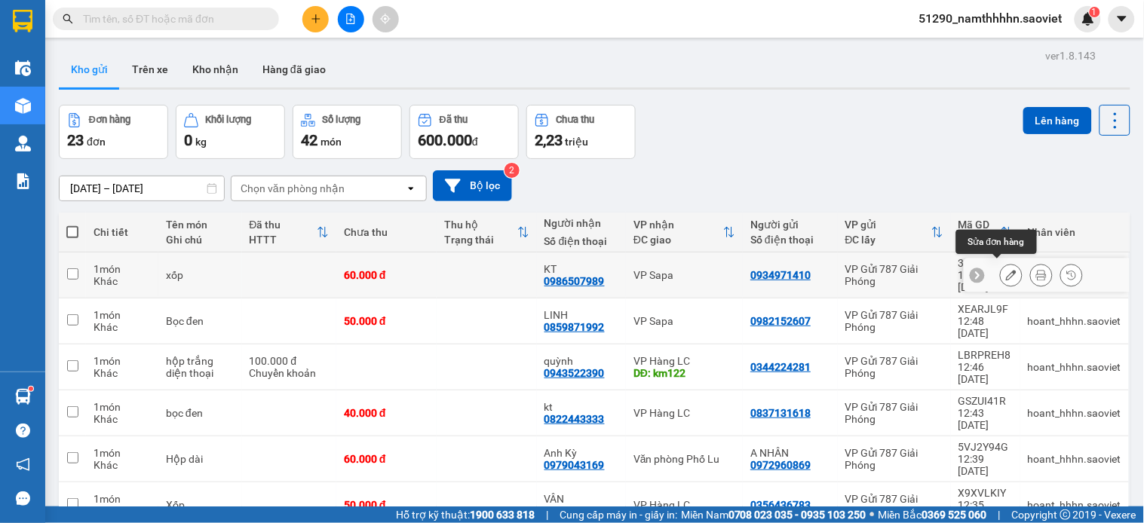
click at [1000, 274] on button at bounding box center [1010, 275] width 21 height 26
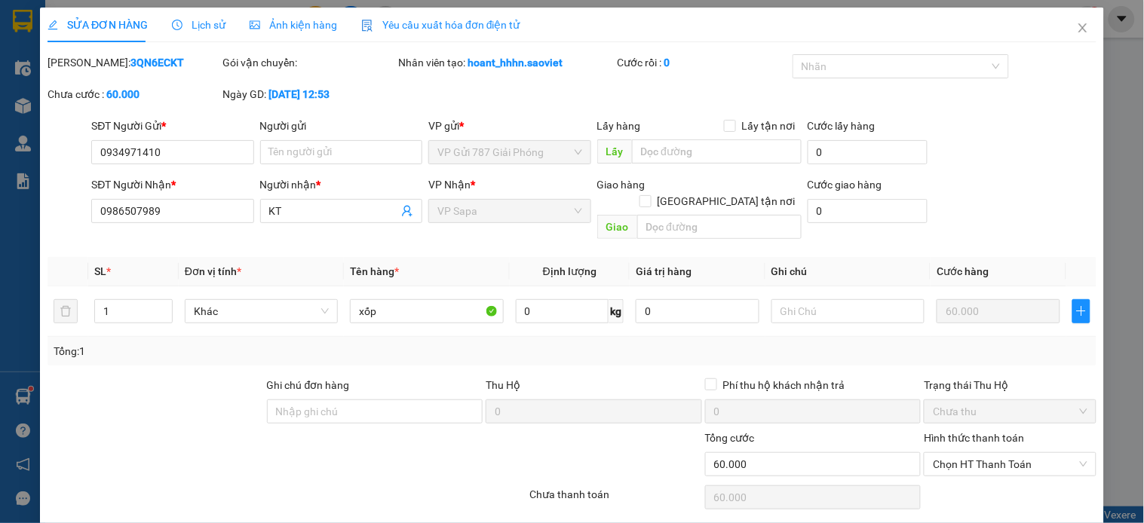
type input "0934971410"
type input "0986507989"
type input "KT"
type input "60.000"
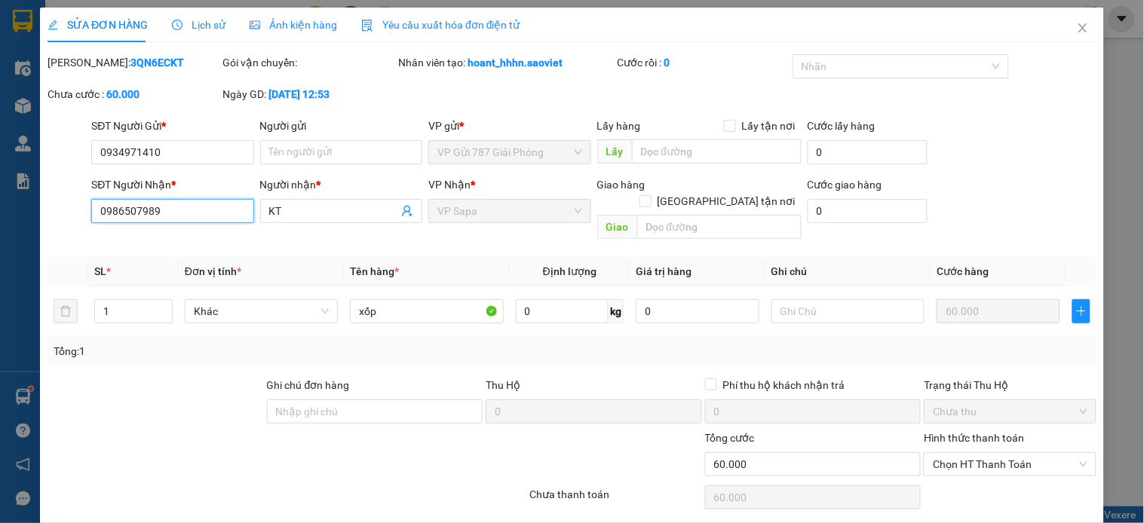
click at [162, 215] on input "0986507989" at bounding box center [172, 211] width 162 height 24
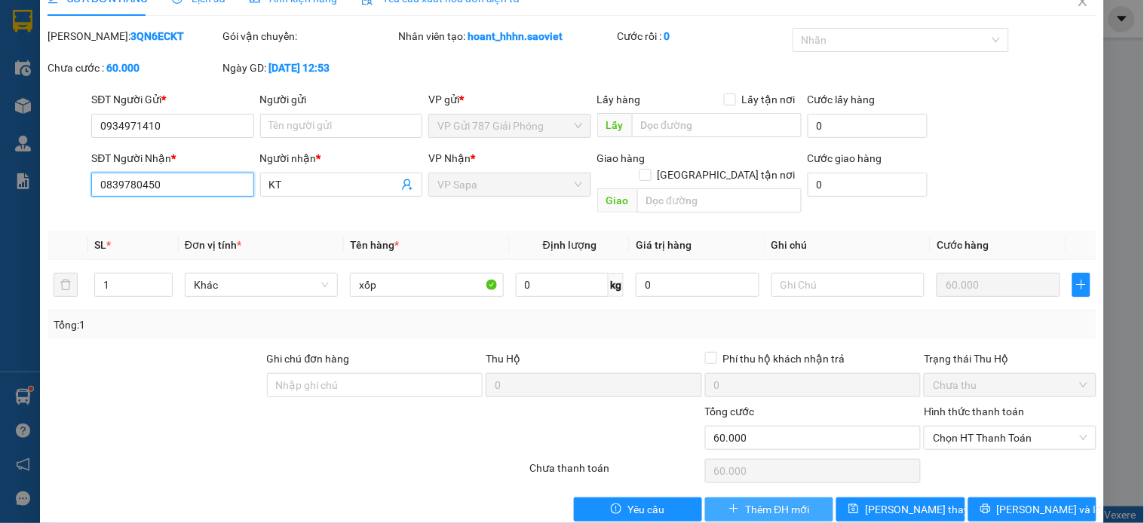
scroll to position [38, 0]
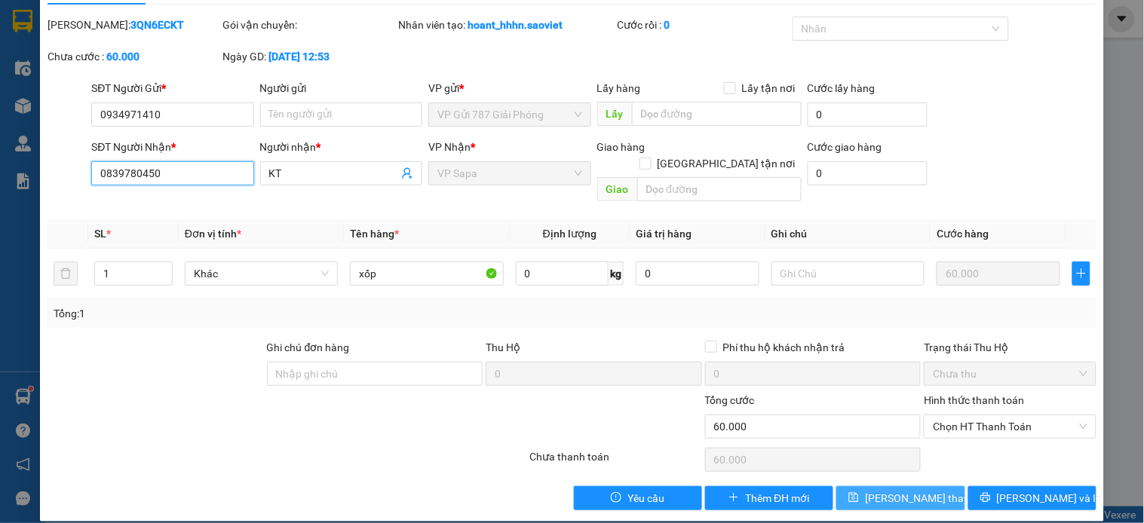
type input "0839780450"
click at [861, 486] on button "Lưu thay đổi" at bounding box center [900, 498] width 128 height 24
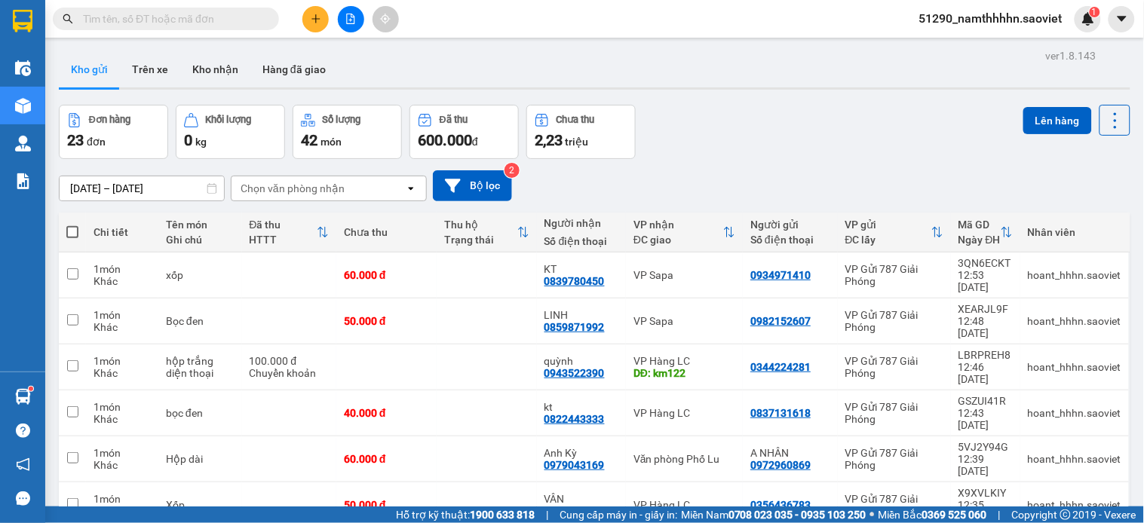
click at [151, 19] on input "text" at bounding box center [172, 19] width 178 height 17
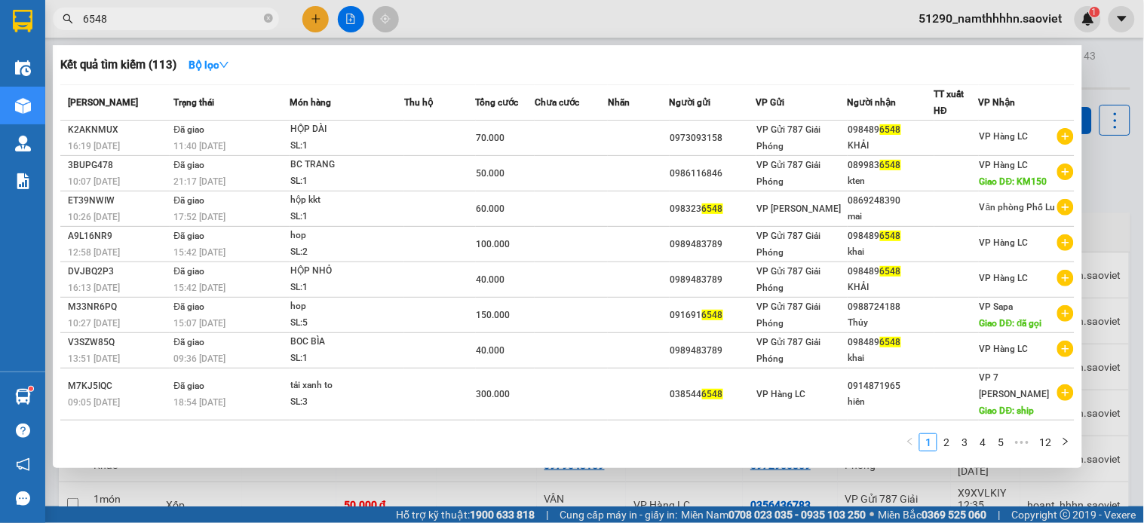
click at [151, 19] on input "6548" at bounding box center [172, 19] width 178 height 17
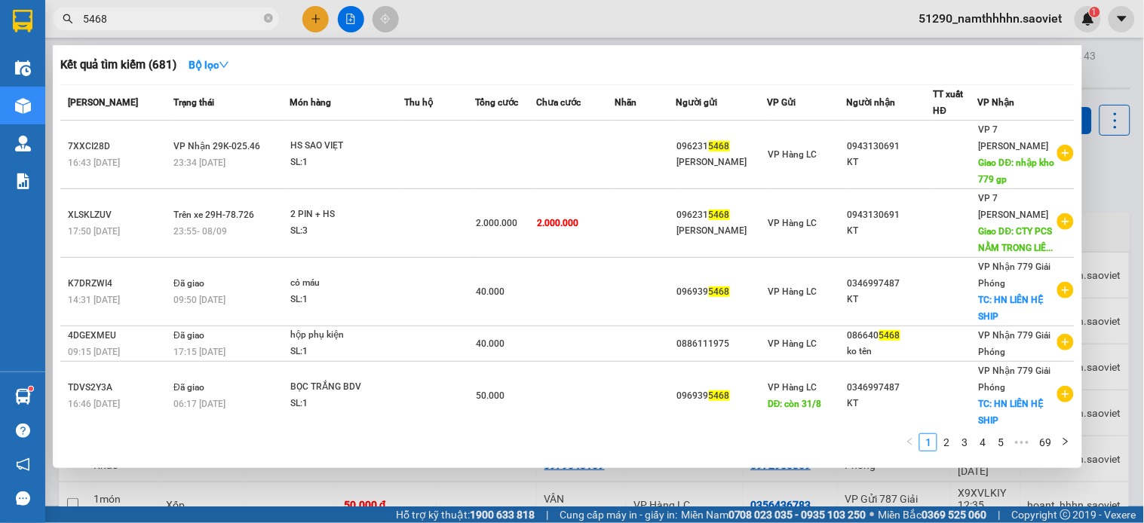
type input "5468"
